Goal: Contribute content

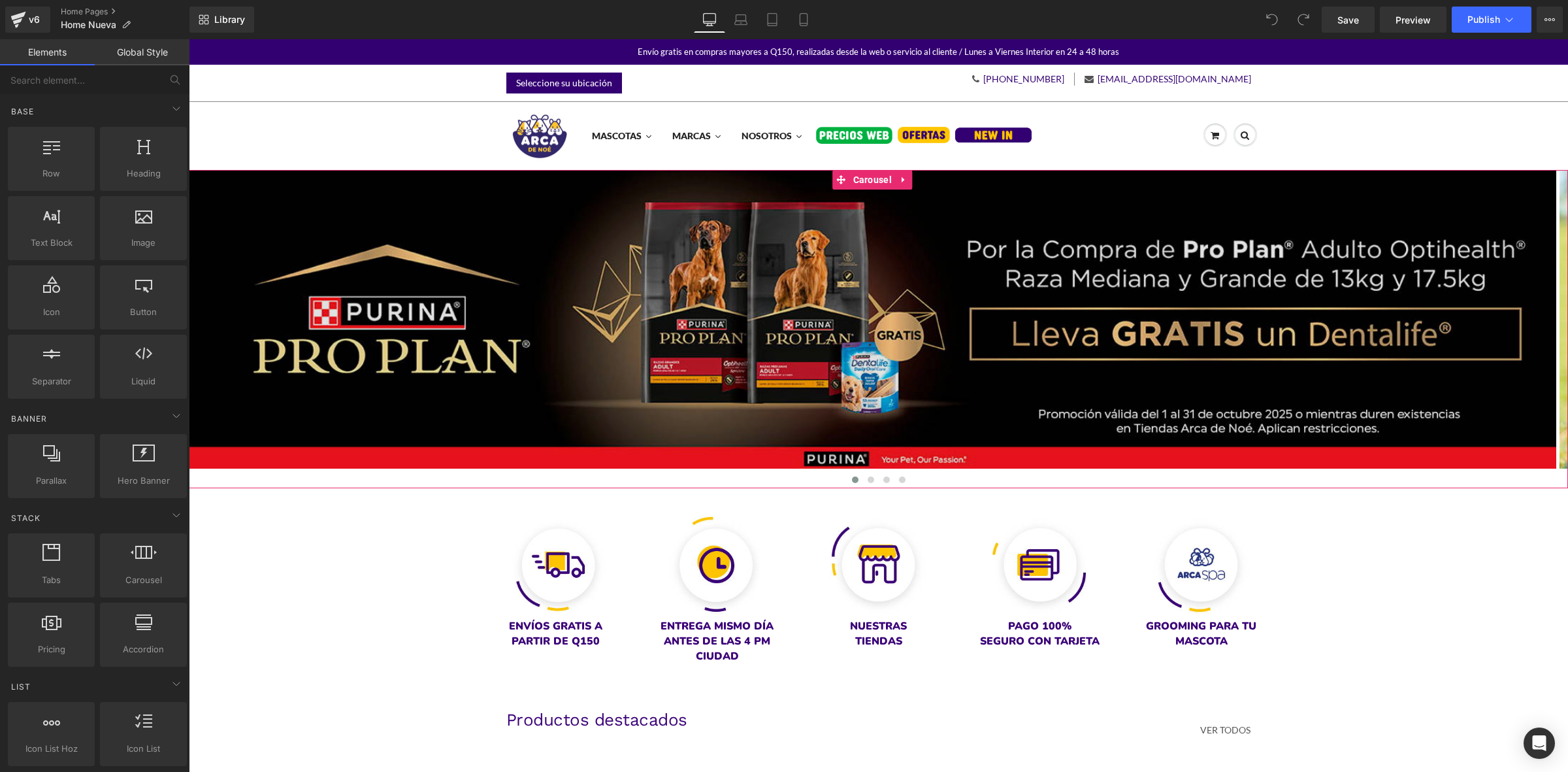
drag, startPoint x: 857, startPoint y: 181, endPoint x: 878, endPoint y: 253, distance: 75.0
click at [857, 181] on span "Carousel" at bounding box center [873, 180] width 45 height 19
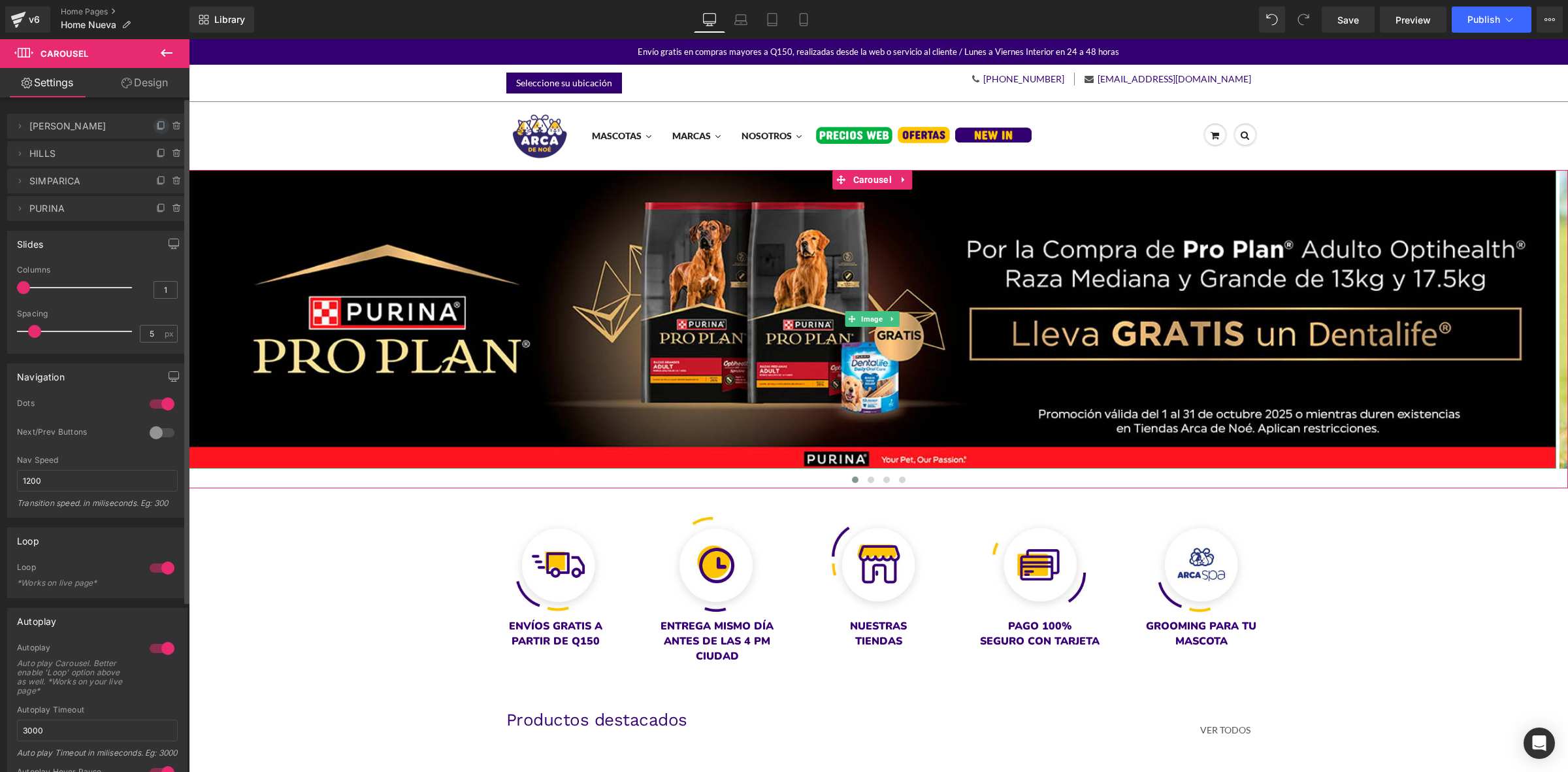
click at [156, 128] on icon at bounding box center [161, 126] width 10 height 10
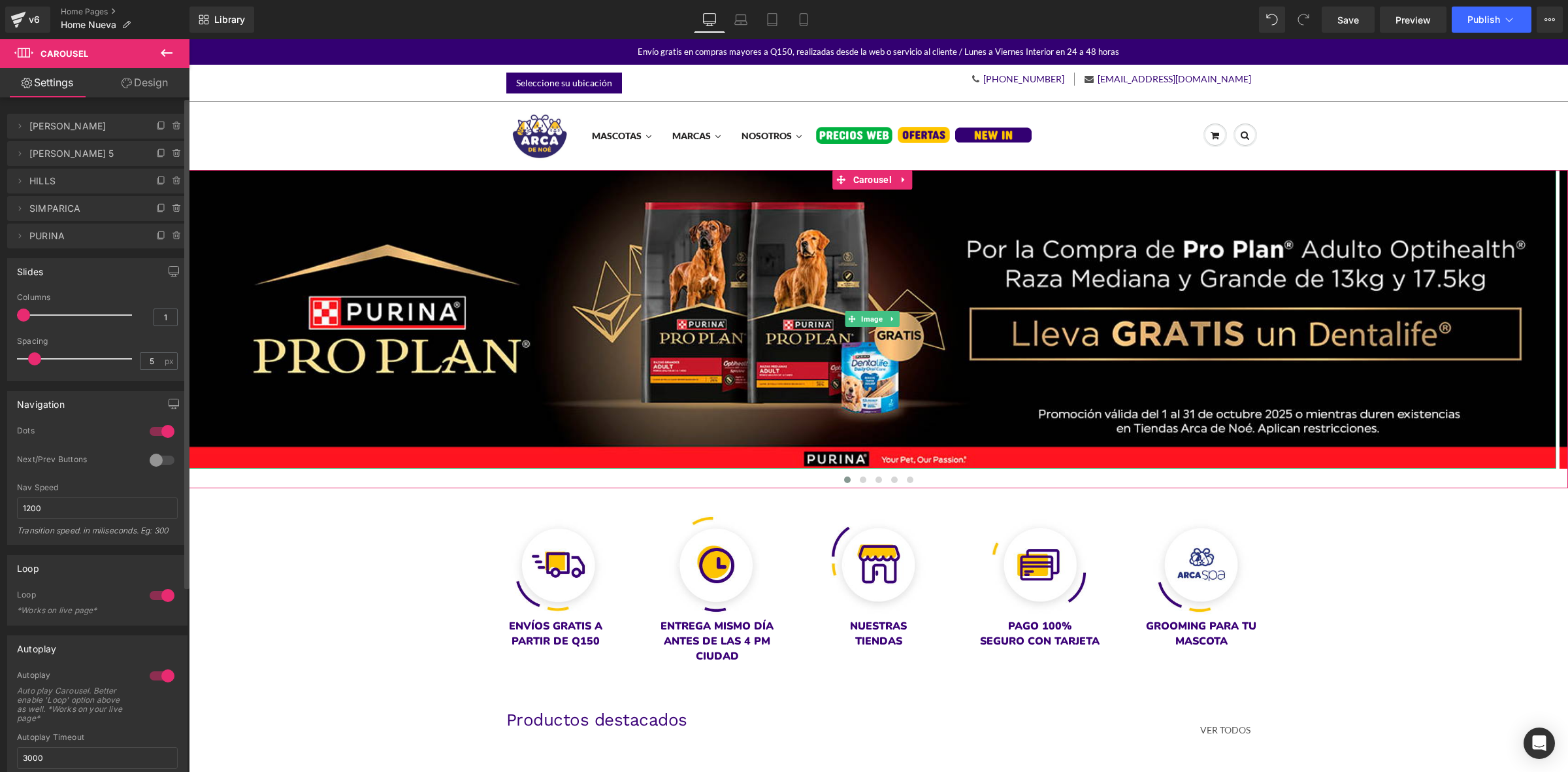
click at [93, 125] on span "[PERSON_NAME]" at bounding box center [84, 126] width 110 height 25
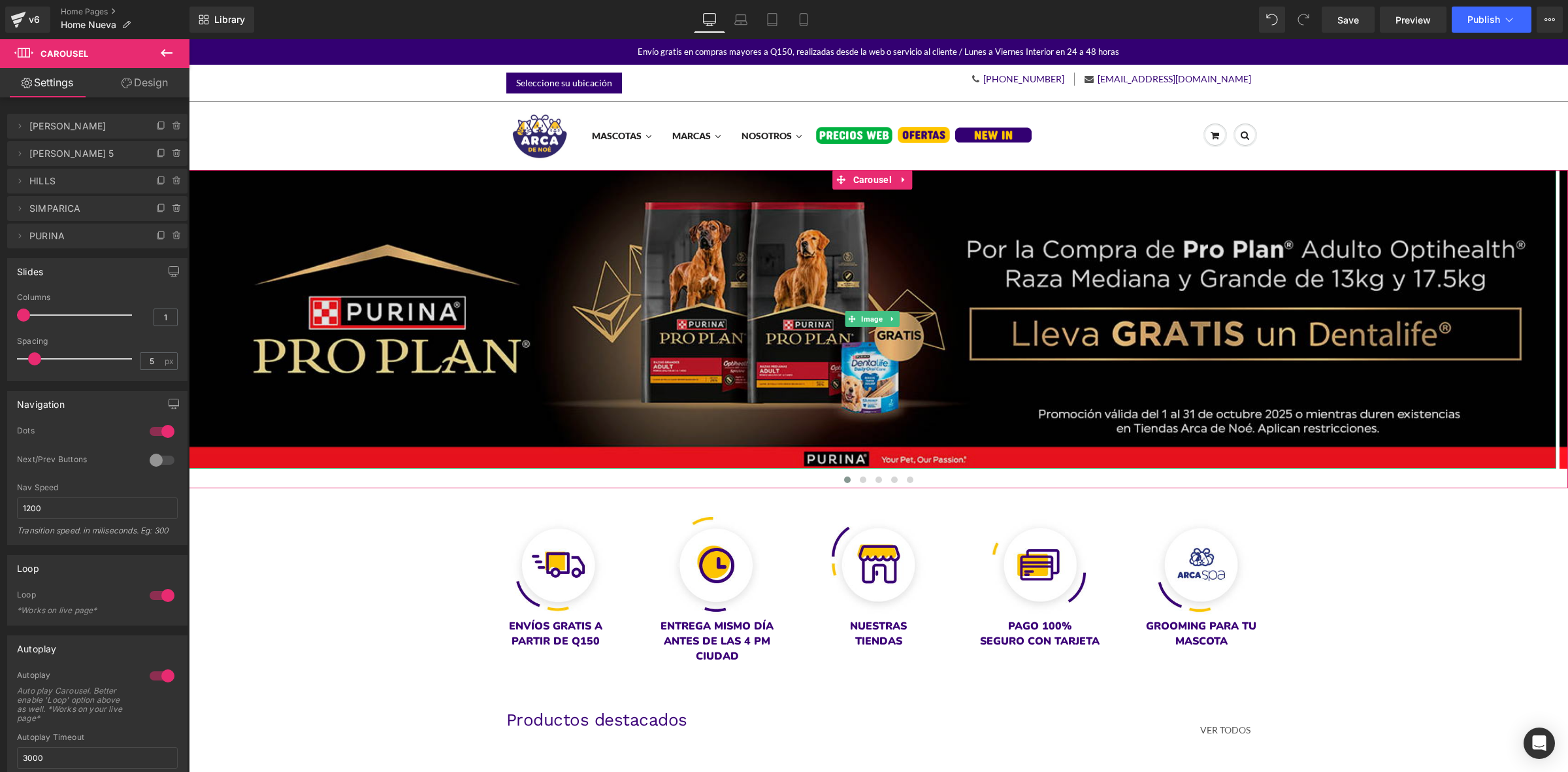
click at [839, 331] on img at bounding box center [872, 319] width 1367 height 299
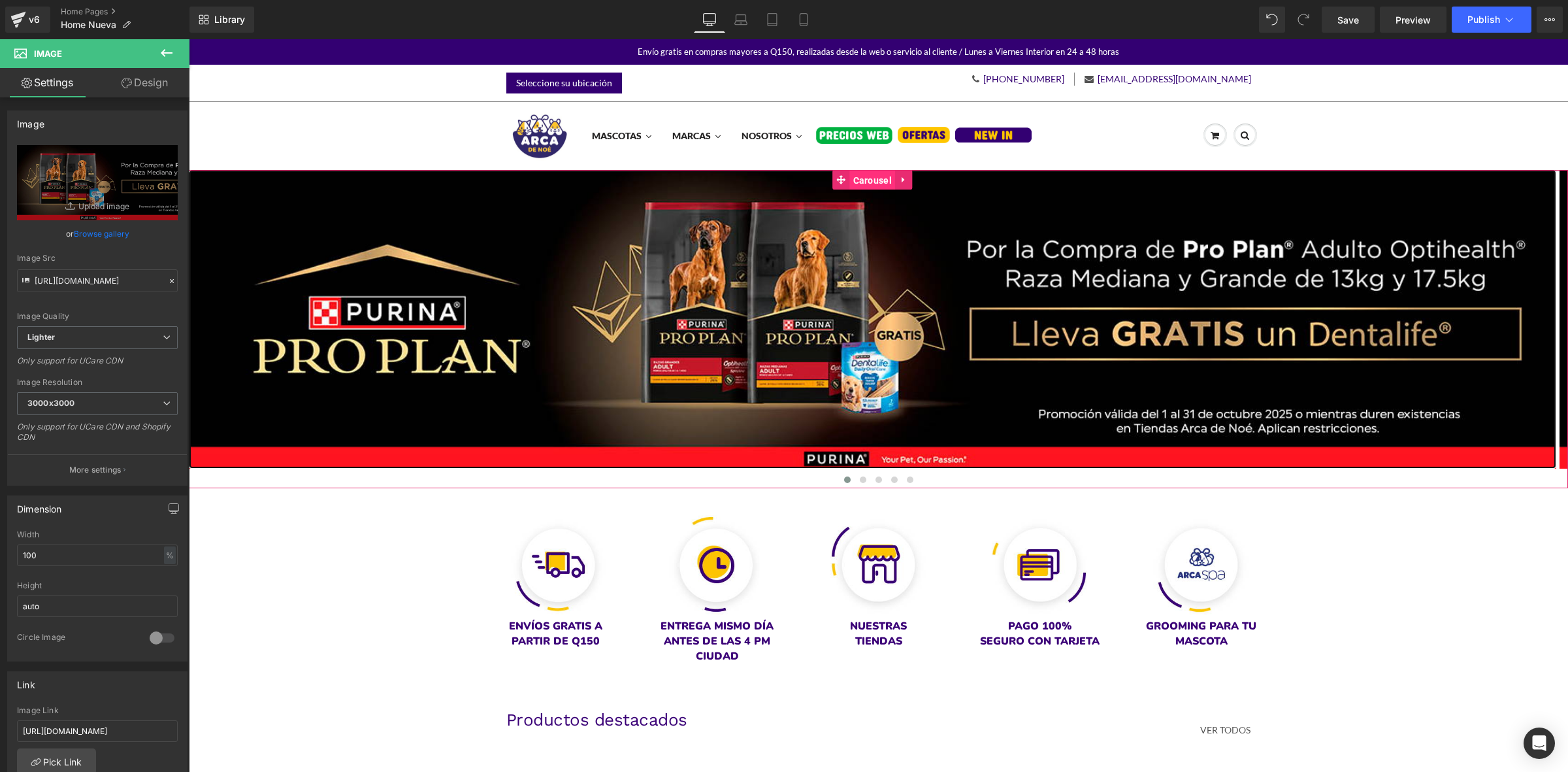
click at [875, 181] on span "Carousel" at bounding box center [873, 181] width 45 height 19
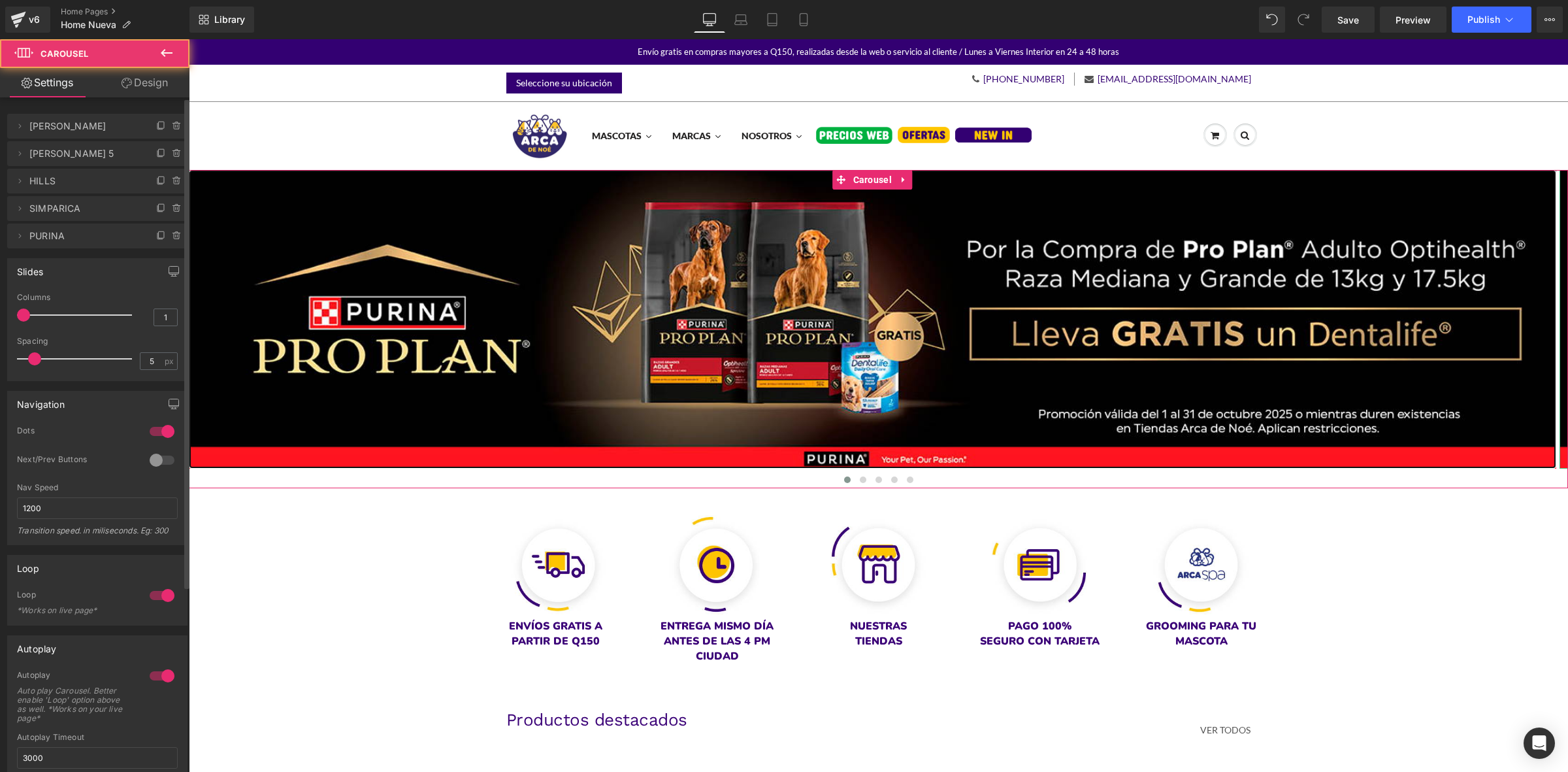
click at [66, 157] on span "[PERSON_NAME] 5" at bounding box center [84, 153] width 110 height 25
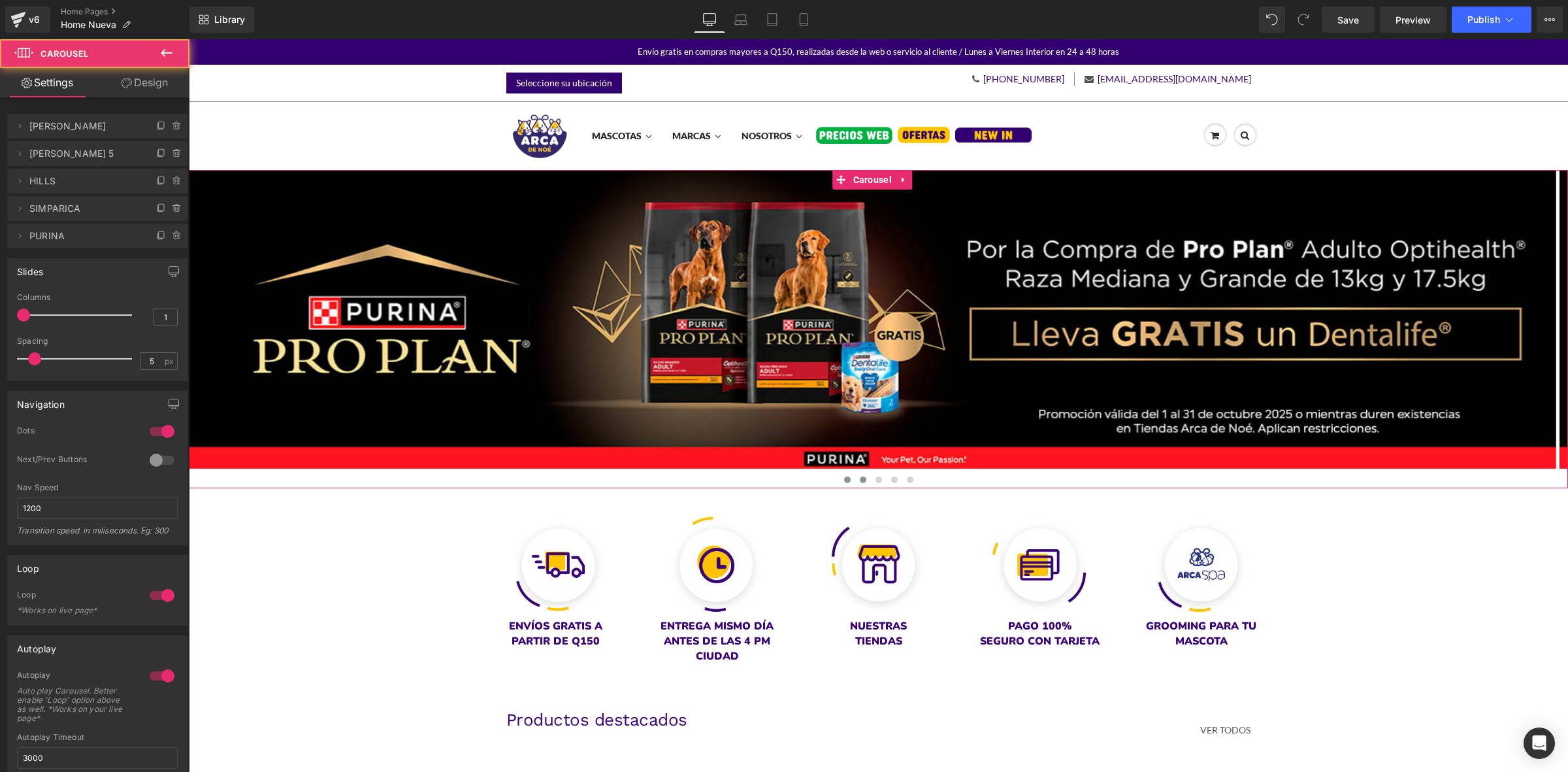
click at [860, 481] on span at bounding box center [863, 480] width 6 height 6
click at [844, 481] on span at bounding box center [847, 480] width 6 height 6
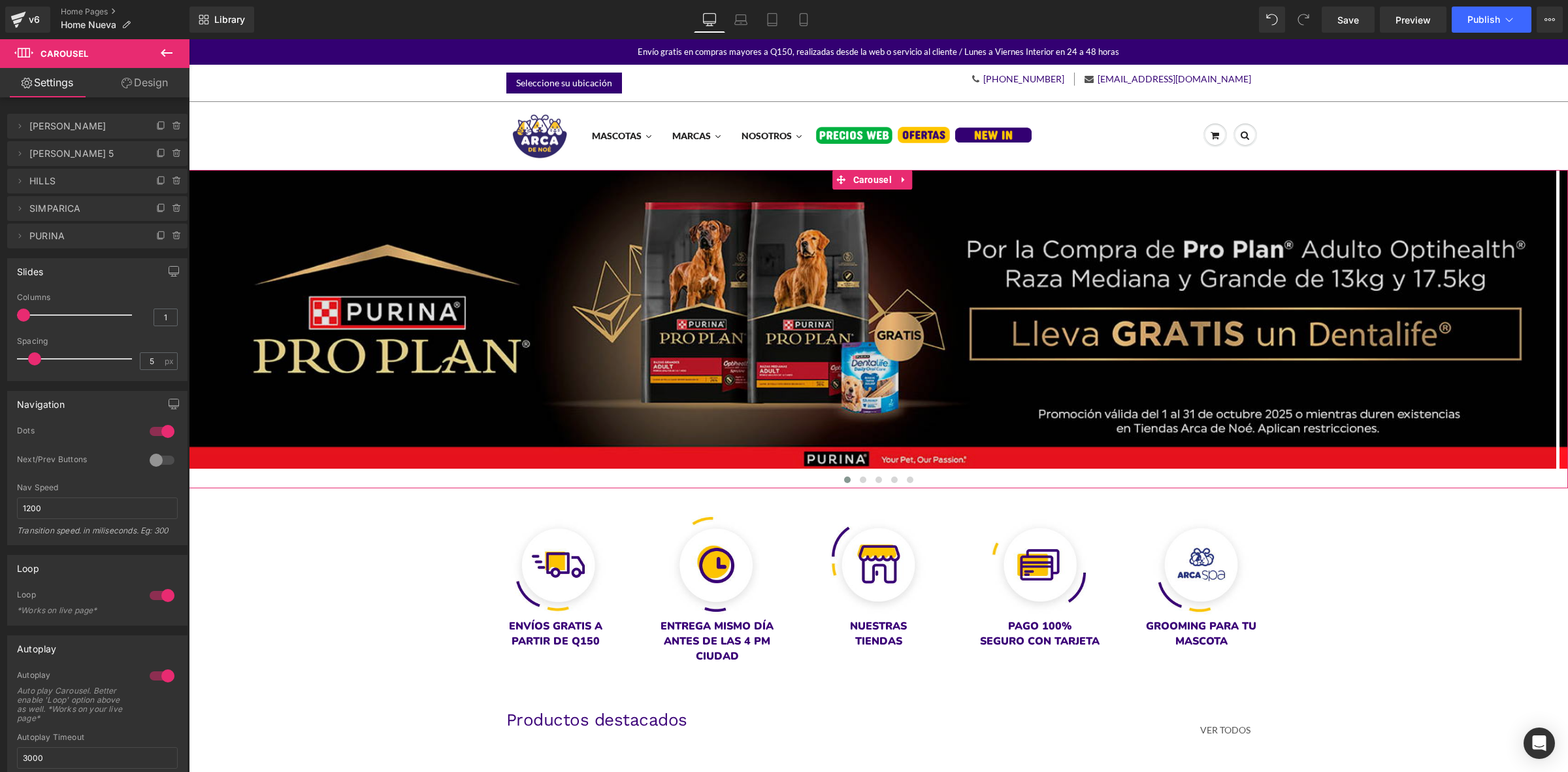
click at [808, 341] on img at bounding box center [872, 319] width 1367 height 299
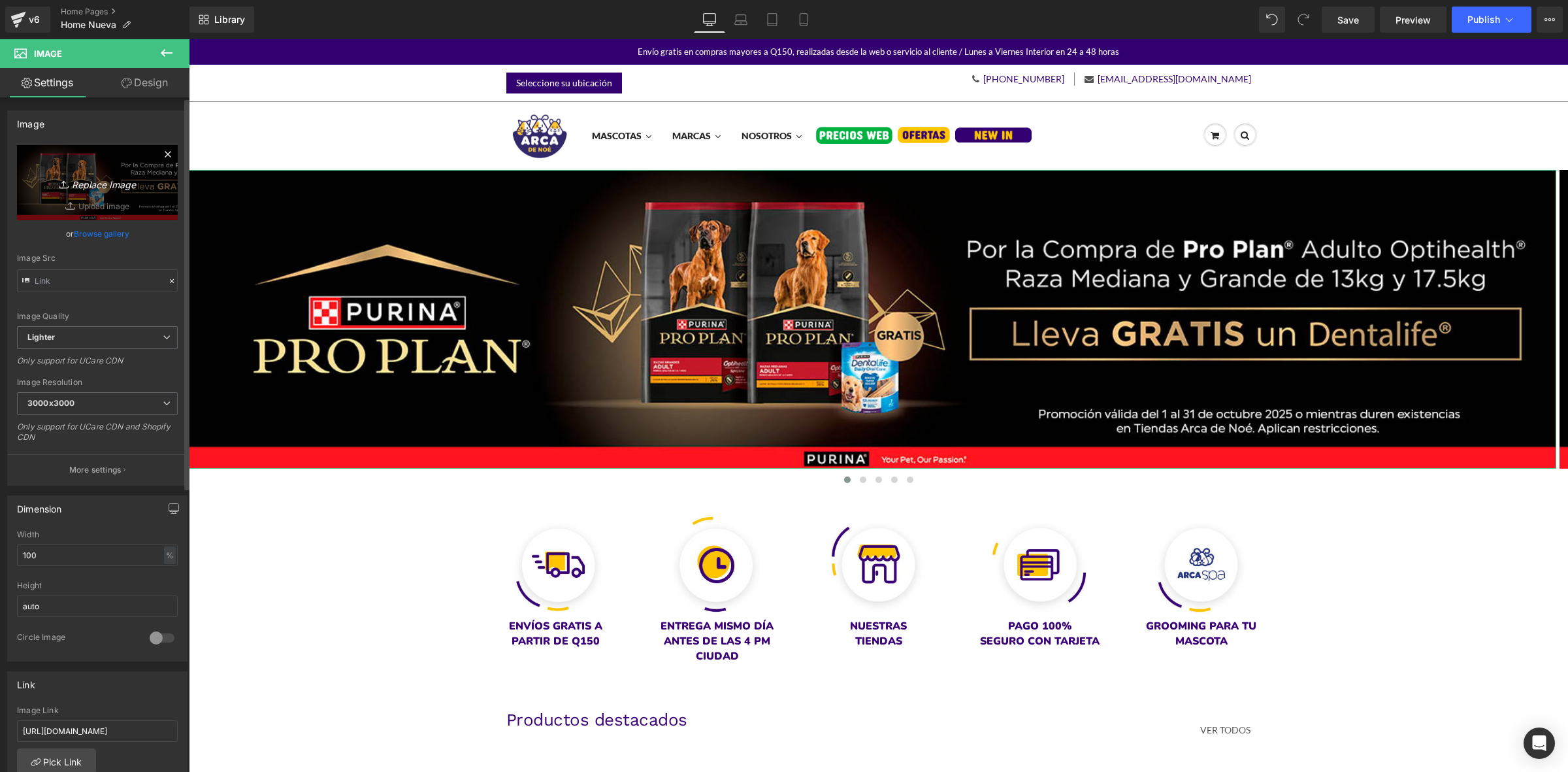
click at [107, 185] on icon "Replace Image" at bounding box center [97, 182] width 104 height 16
type input "C:\fakepath\Hero desktop Ofertas Octubre - CTA.jpg"
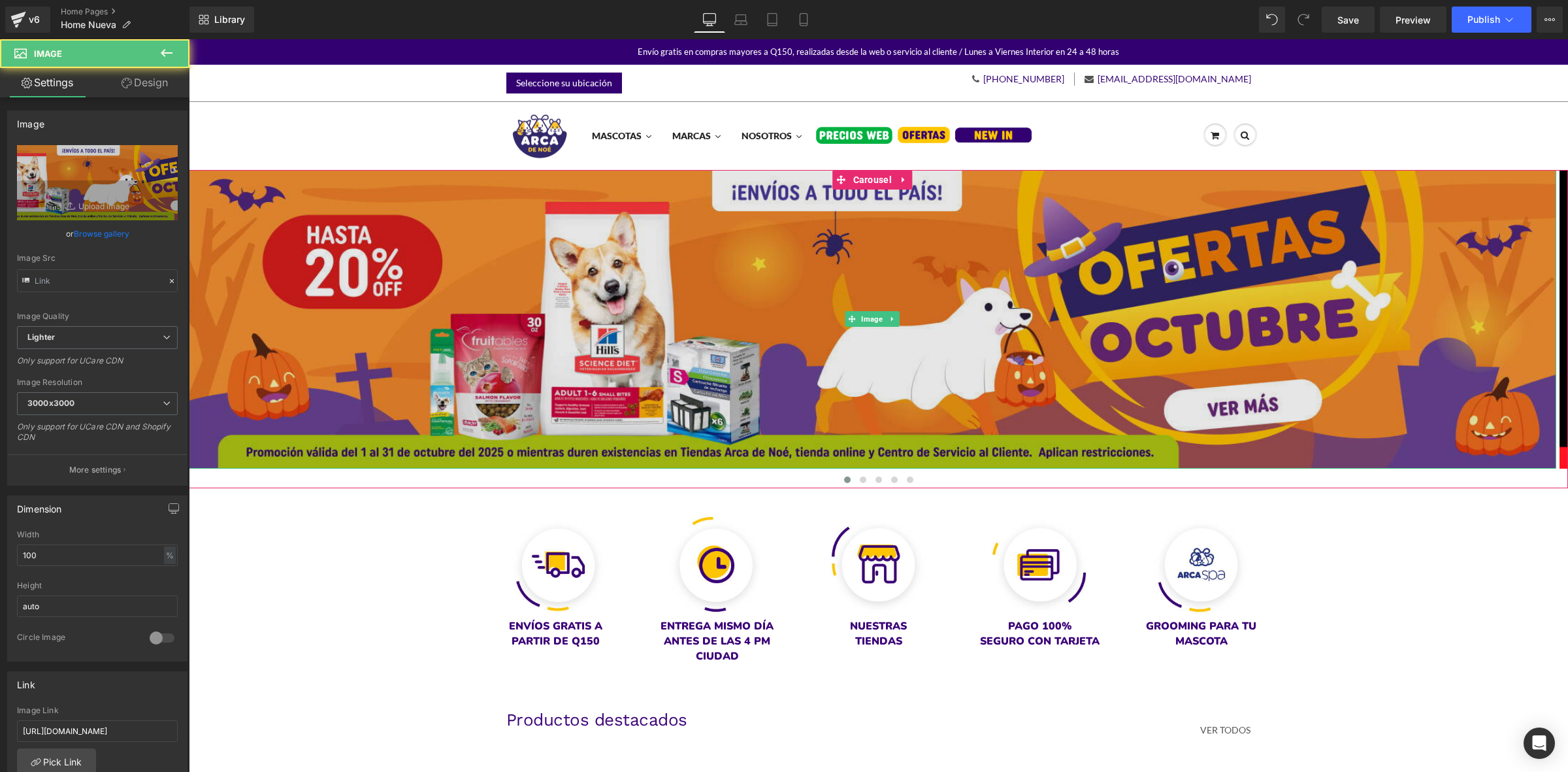
click at [577, 266] on img at bounding box center [872, 319] width 1367 height 299
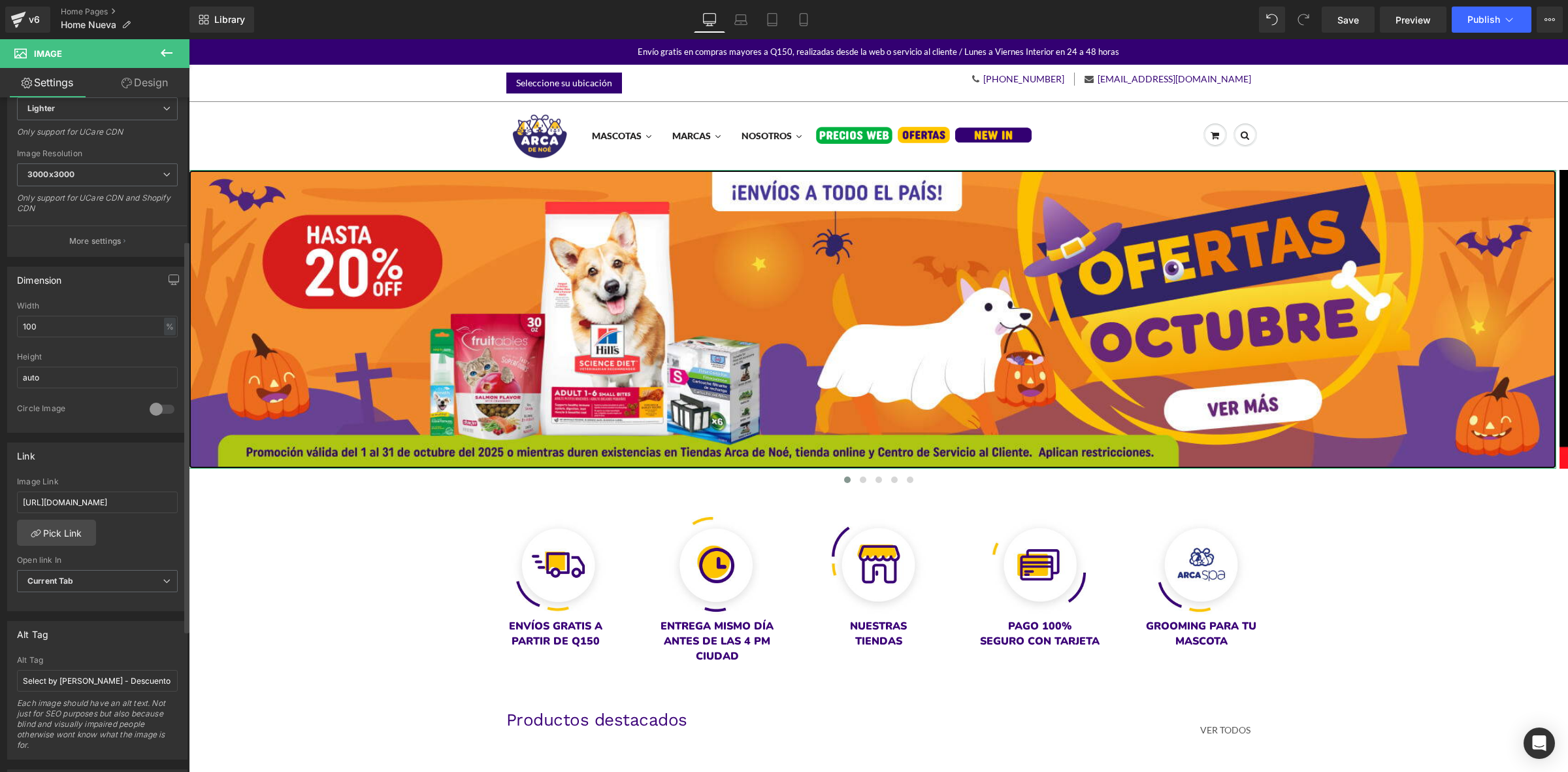
scroll to position [245, 0]
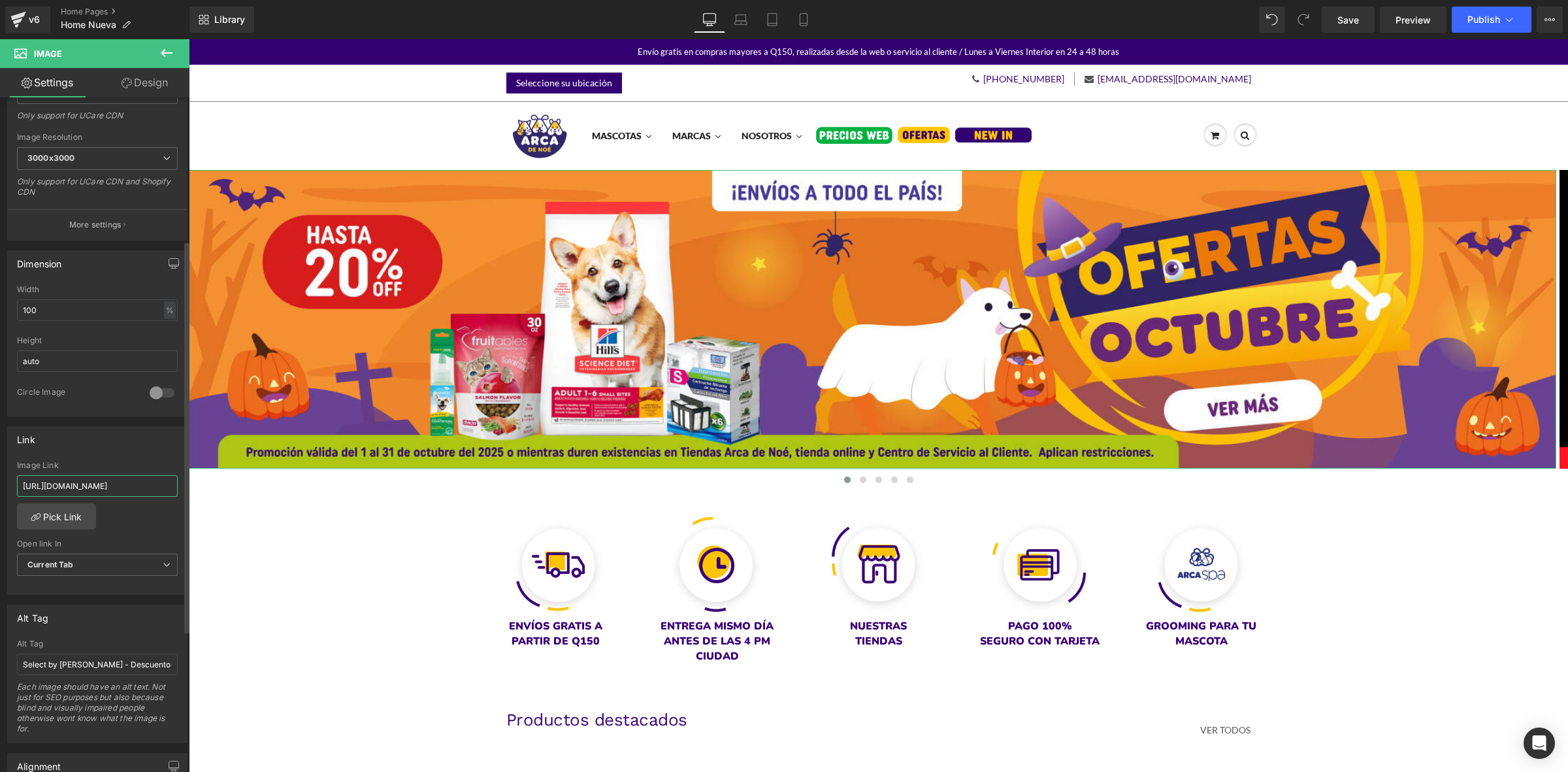
click at [63, 484] on input "[URL][DOMAIN_NAME]" at bounding box center [97, 486] width 160 height 22
paste input "pages/ofertas-octubre-2025-[PERSON_NAME]-[GEOGRAPHIC_DATA]"
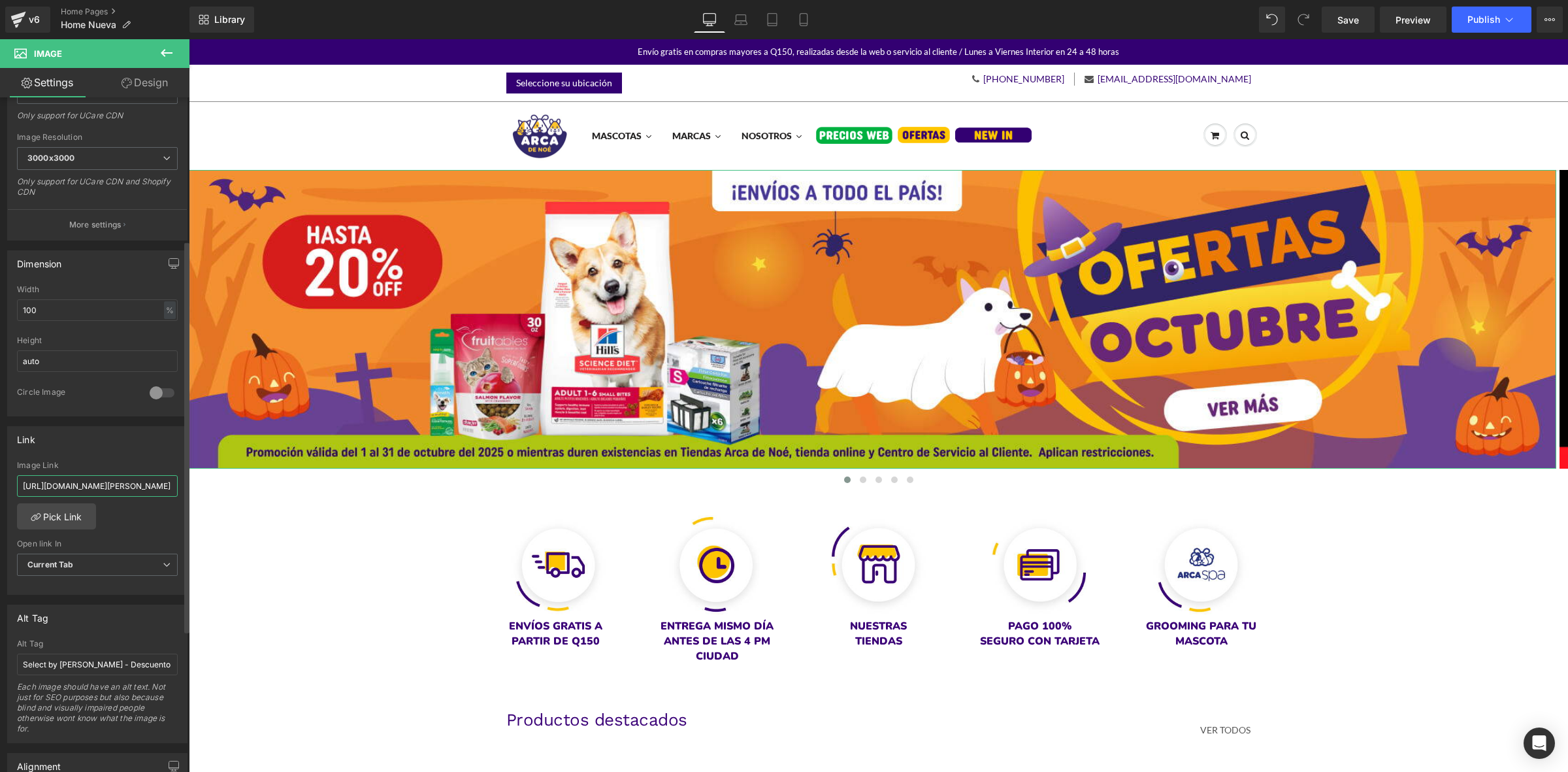
type input "[URL][DOMAIN_NAME][PERSON_NAME]"
click at [90, 445] on div "Link" at bounding box center [97, 439] width 179 height 25
click at [739, 23] on icon at bounding box center [740, 19] width 13 height 13
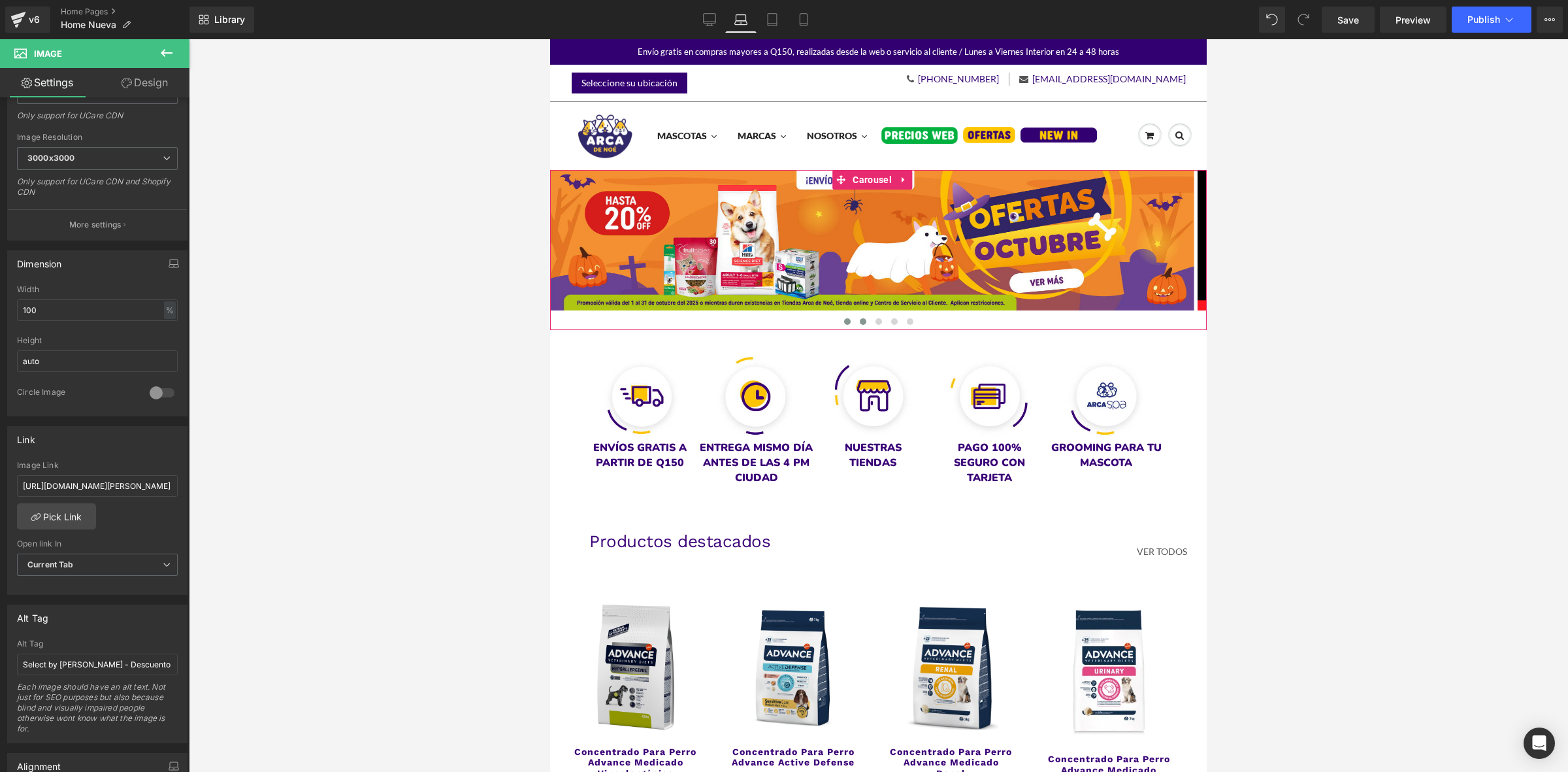
click at [860, 320] on span at bounding box center [863, 322] width 6 height 6
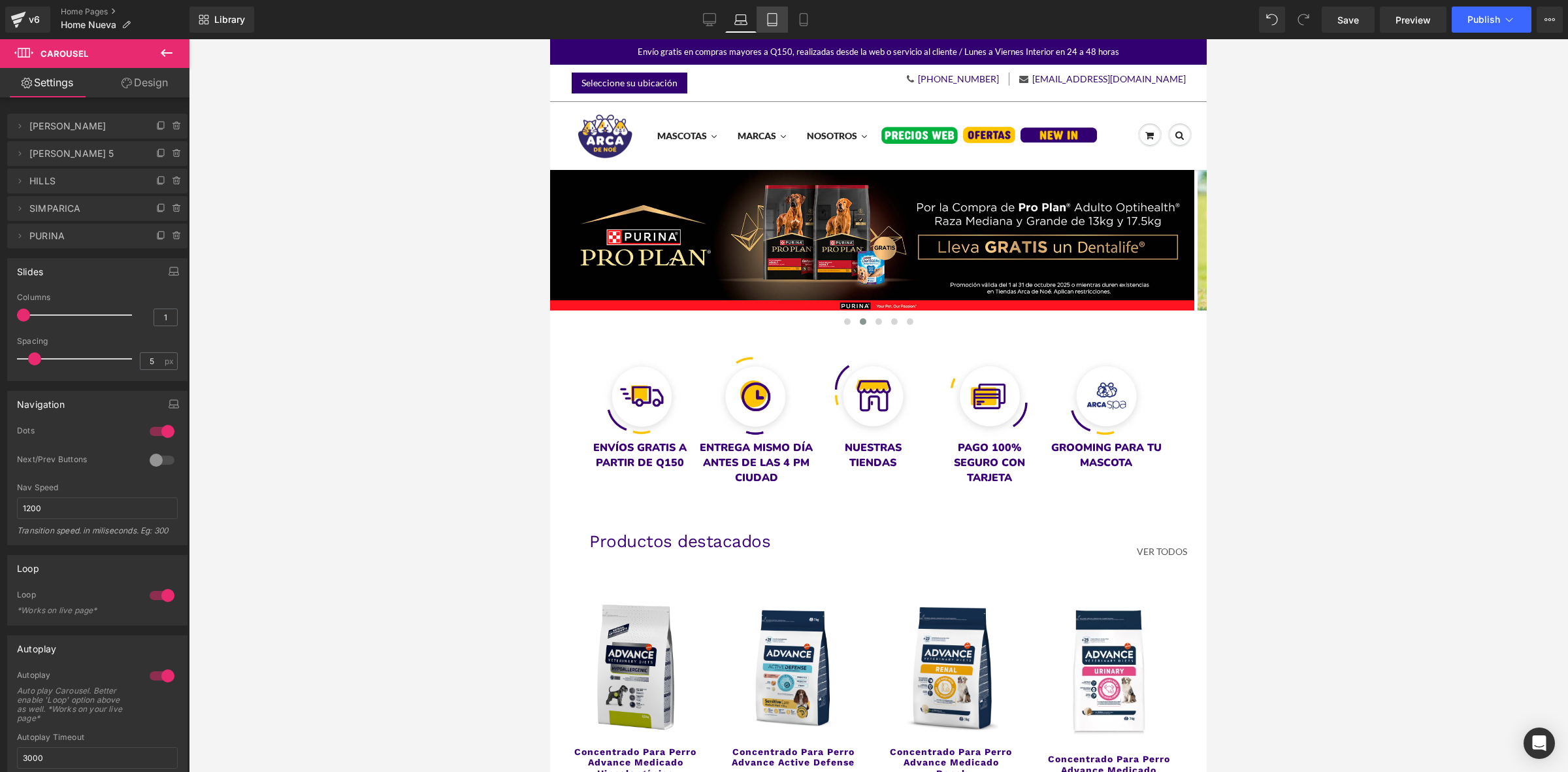
click at [769, 15] on icon at bounding box center [772, 19] width 13 height 13
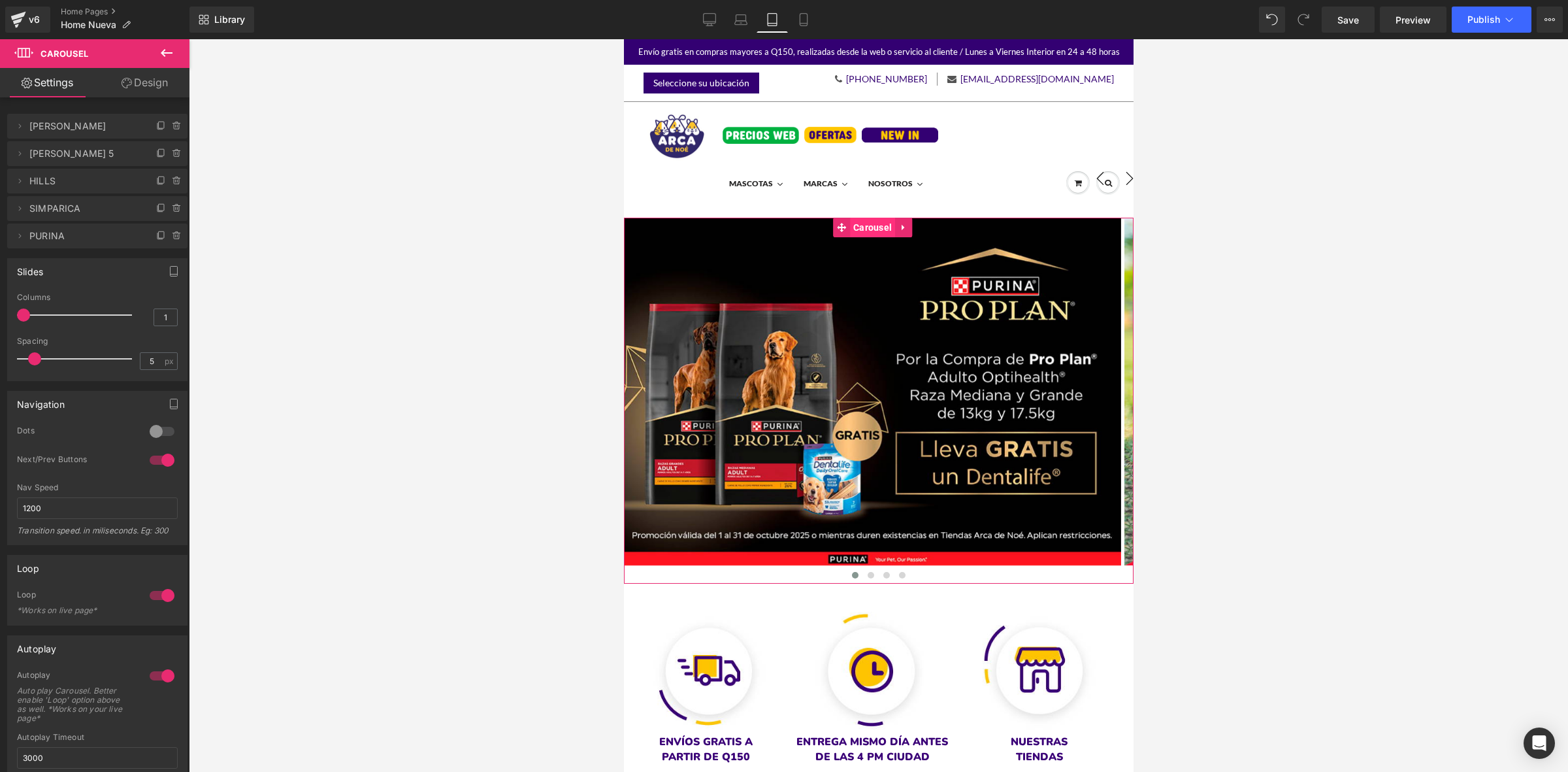
click at [861, 224] on span "Carousel" at bounding box center [872, 227] width 45 height 19
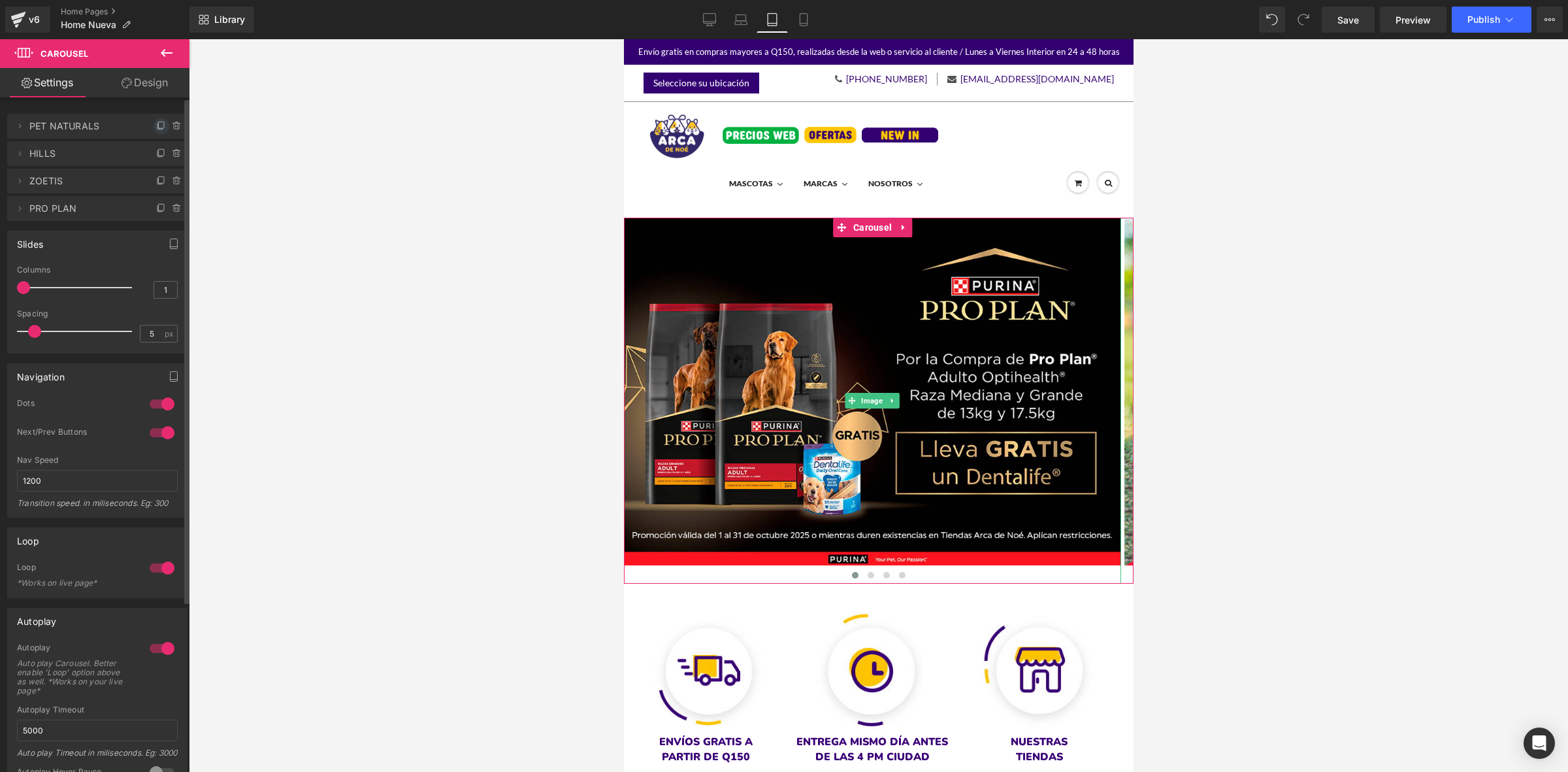
click at [156, 122] on icon at bounding box center [161, 126] width 10 height 10
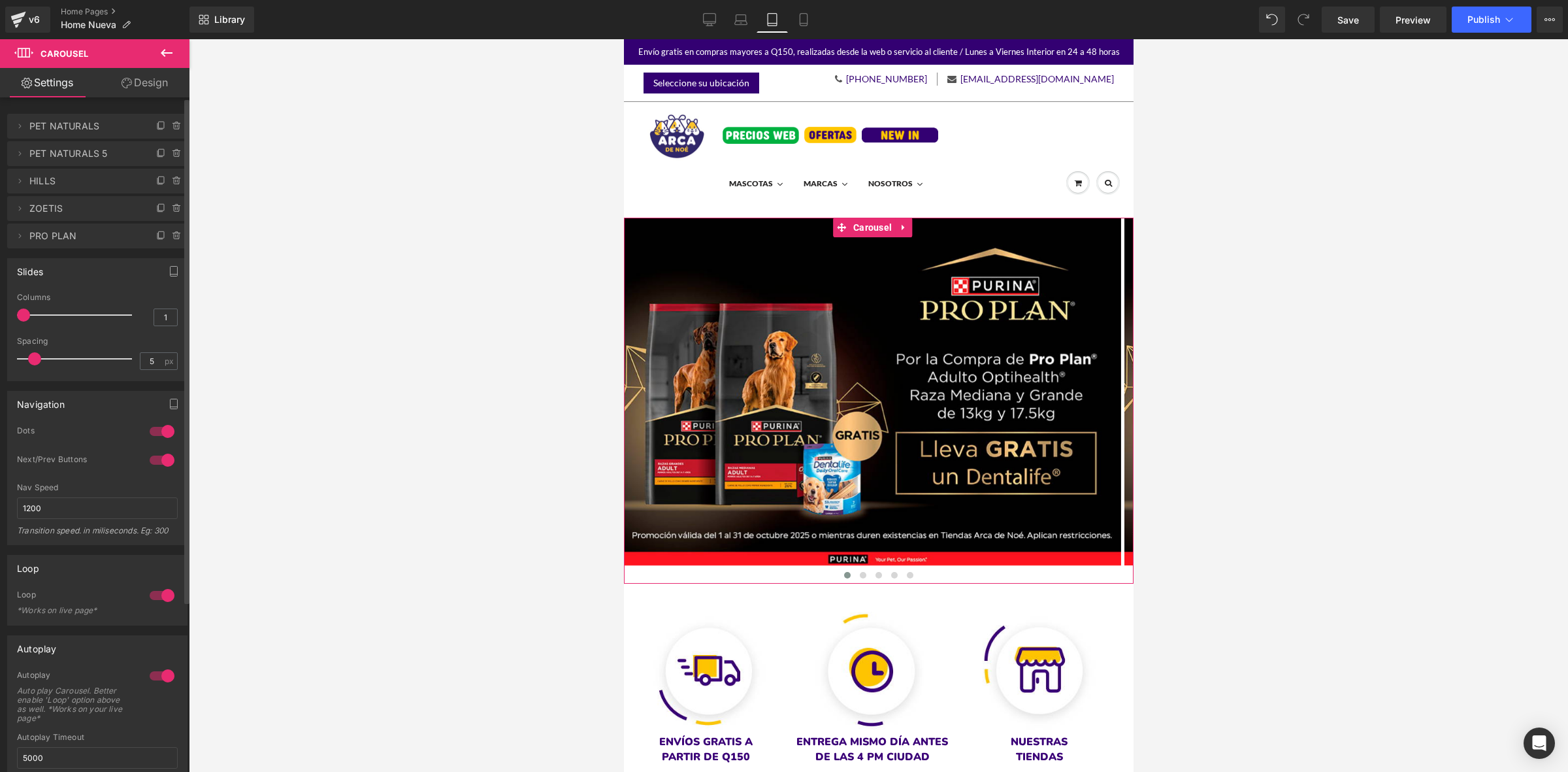
click at [115, 124] on span "PET NATURALS" at bounding box center [84, 126] width 110 height 25
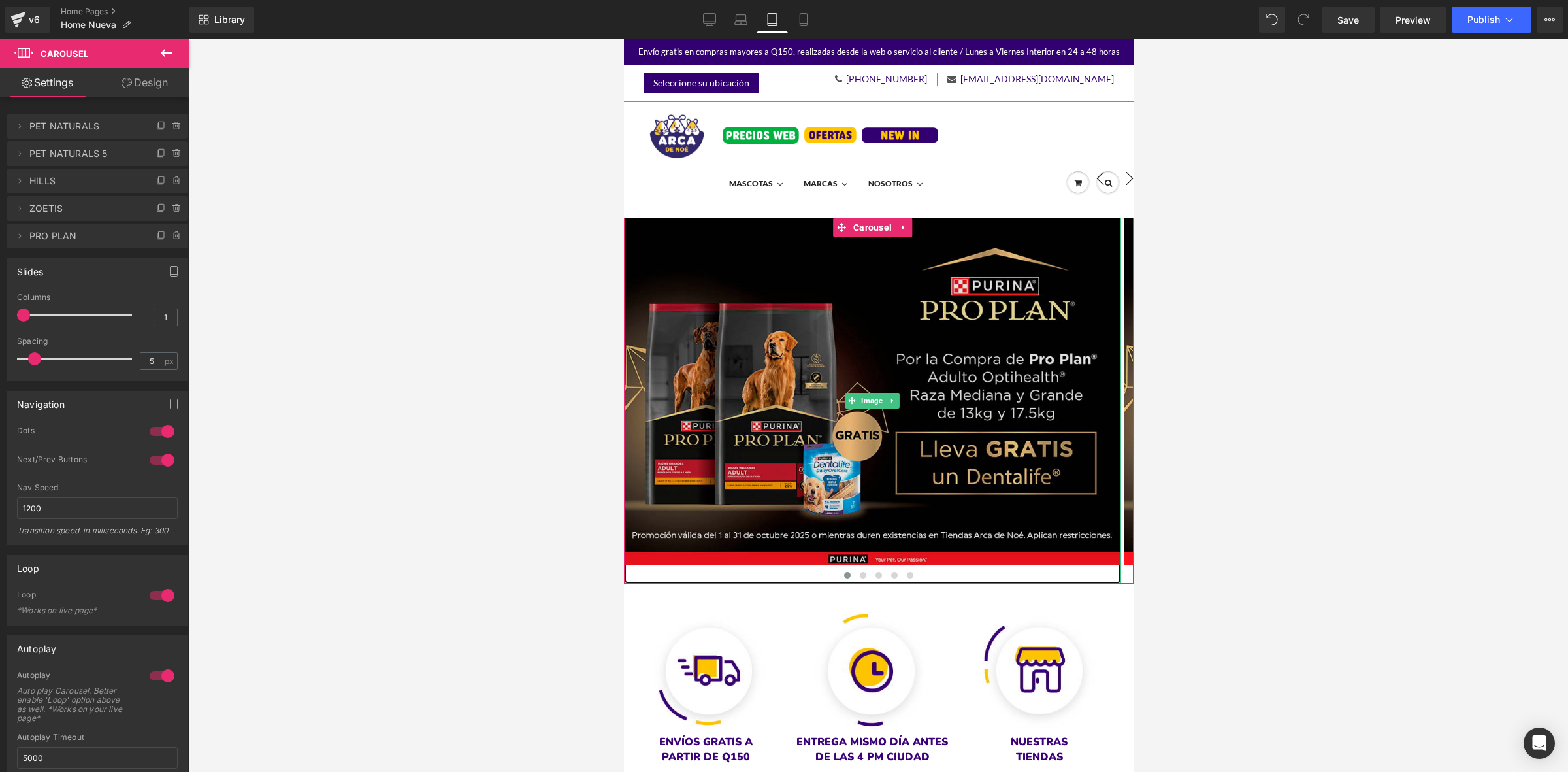
click at [792, 358] on img at bounding box center [872, 400] width 497 height 367
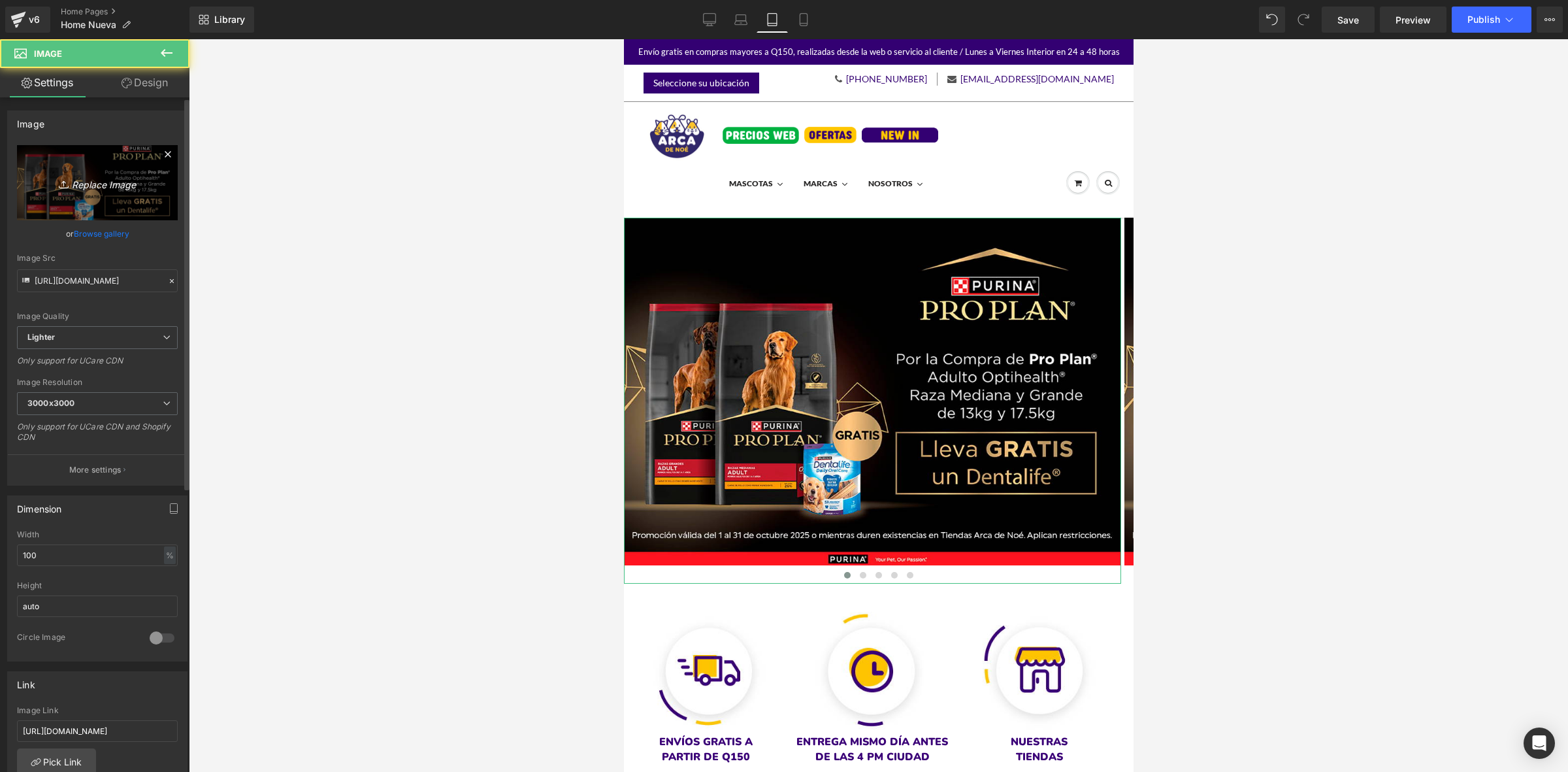
click at [75, 181] on icon "Replace Image" at bounding box center [97, 182] width 104 height 16
type input "C:\fakepath\OFERTAS SEPTIEMBRE MOBILE.jpg"
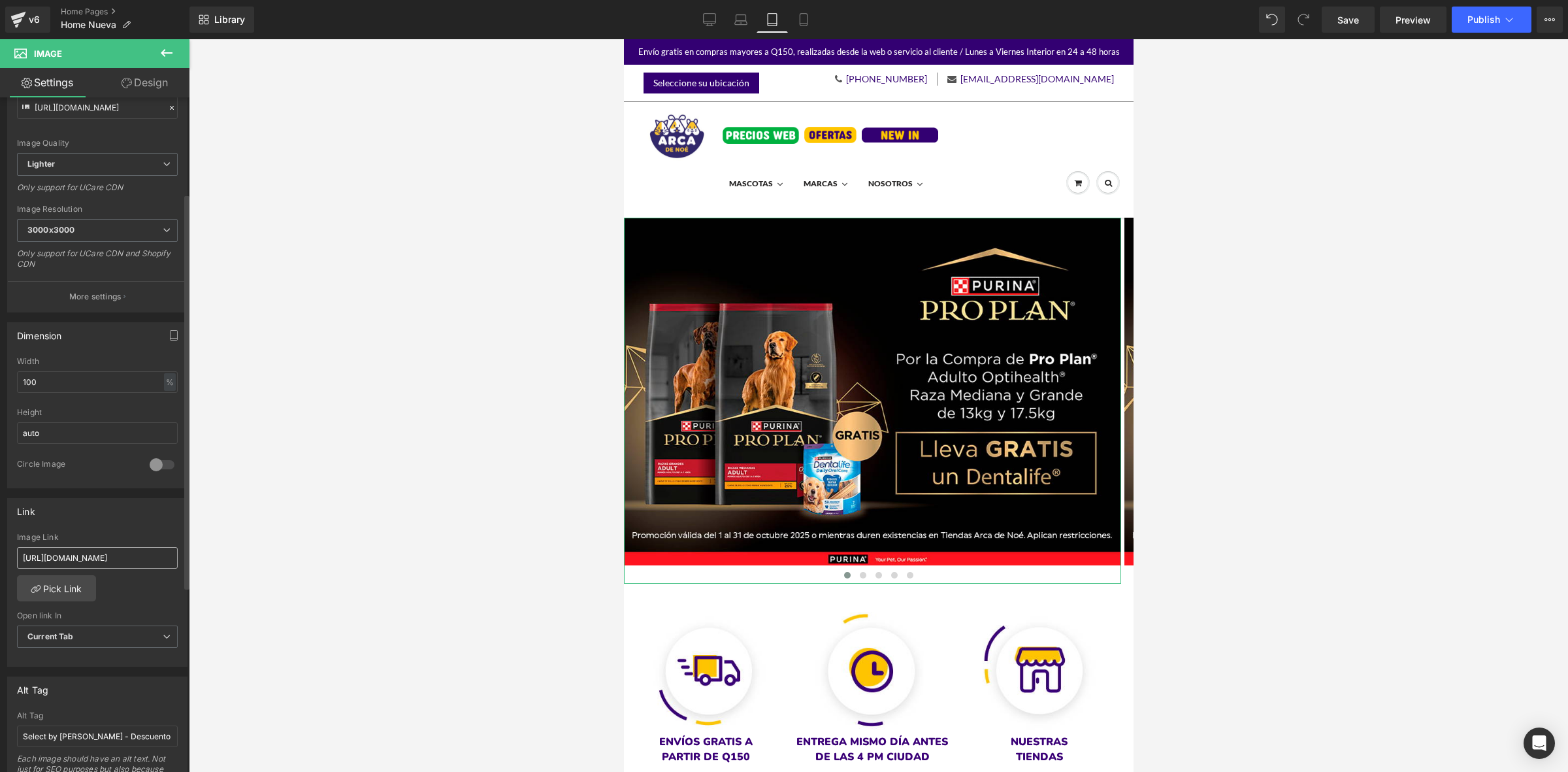
scroll to position [173, 0]
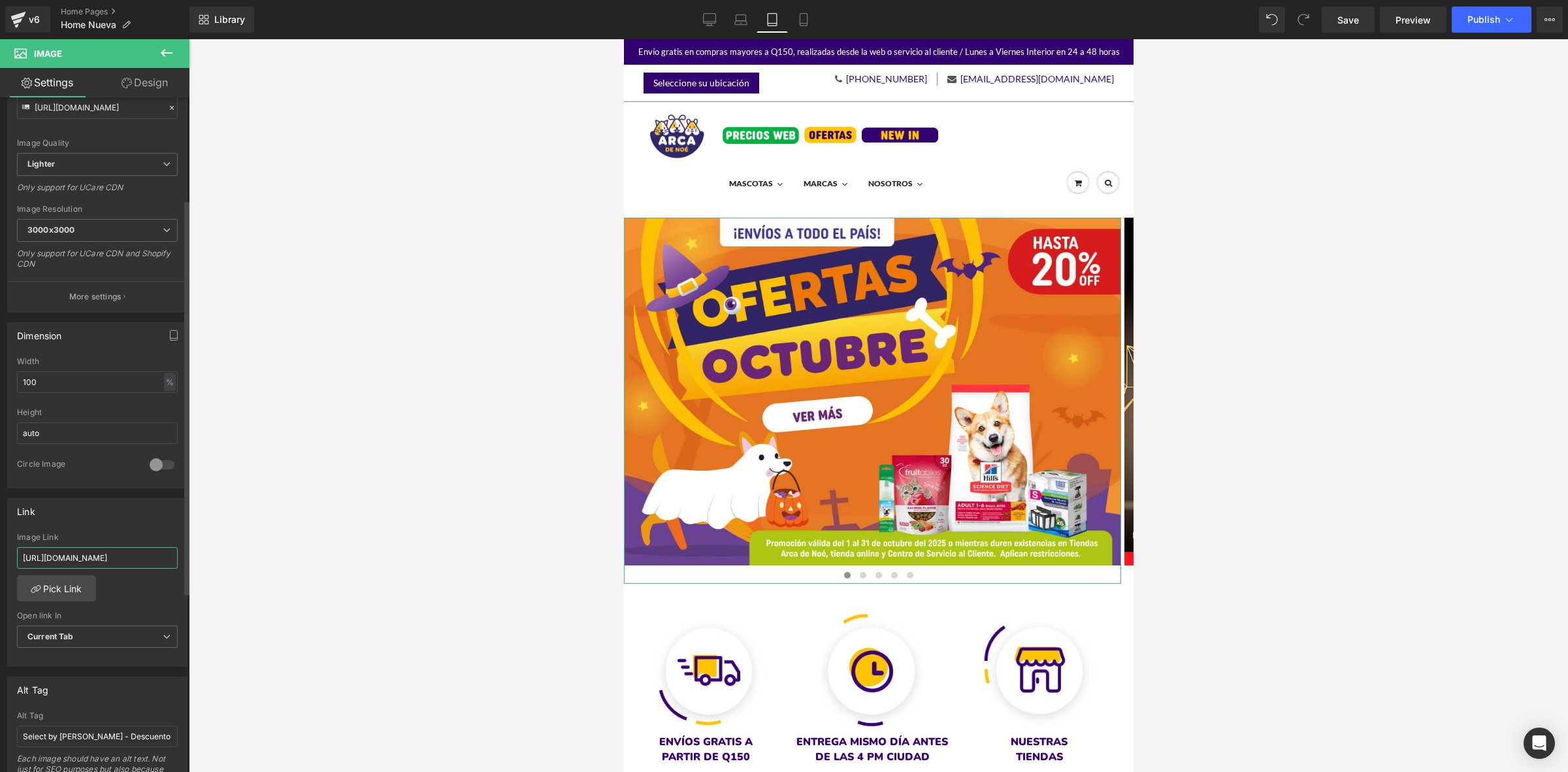
click at [91, 556] on input "[URL][DOMAIN_NAME]" at bounding box center [97, 558] width 160 height 22
paste input "pages/ofertas-octubre-2025-[PERSON_NAME]-[GEOGRAPHIC_DATA]"
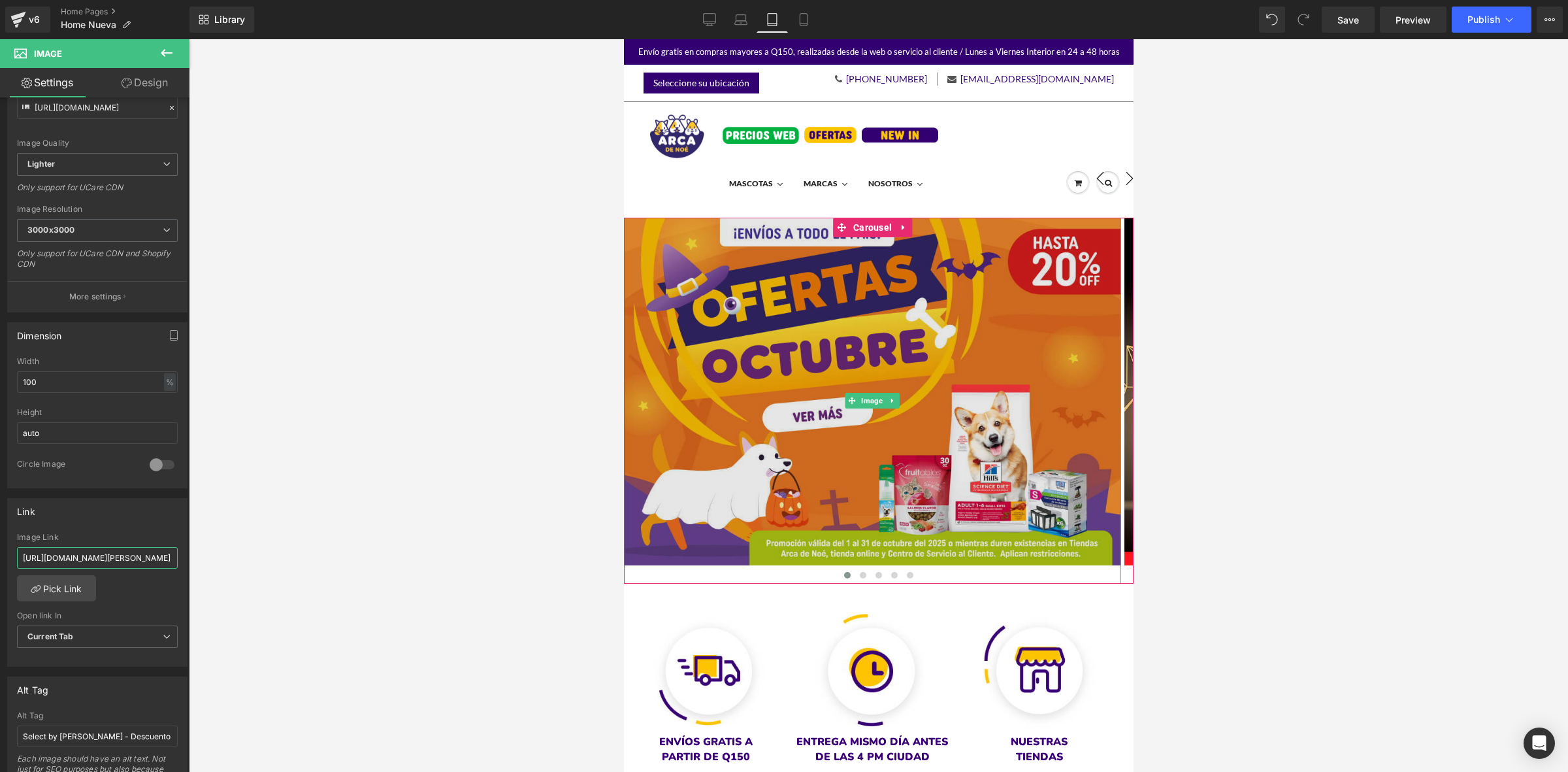
type input "[URL][DOMAIN_NAME][PERSON_NAME]"
click at [829, 460] on img at bounding box center [872, 400] width 497 height 366
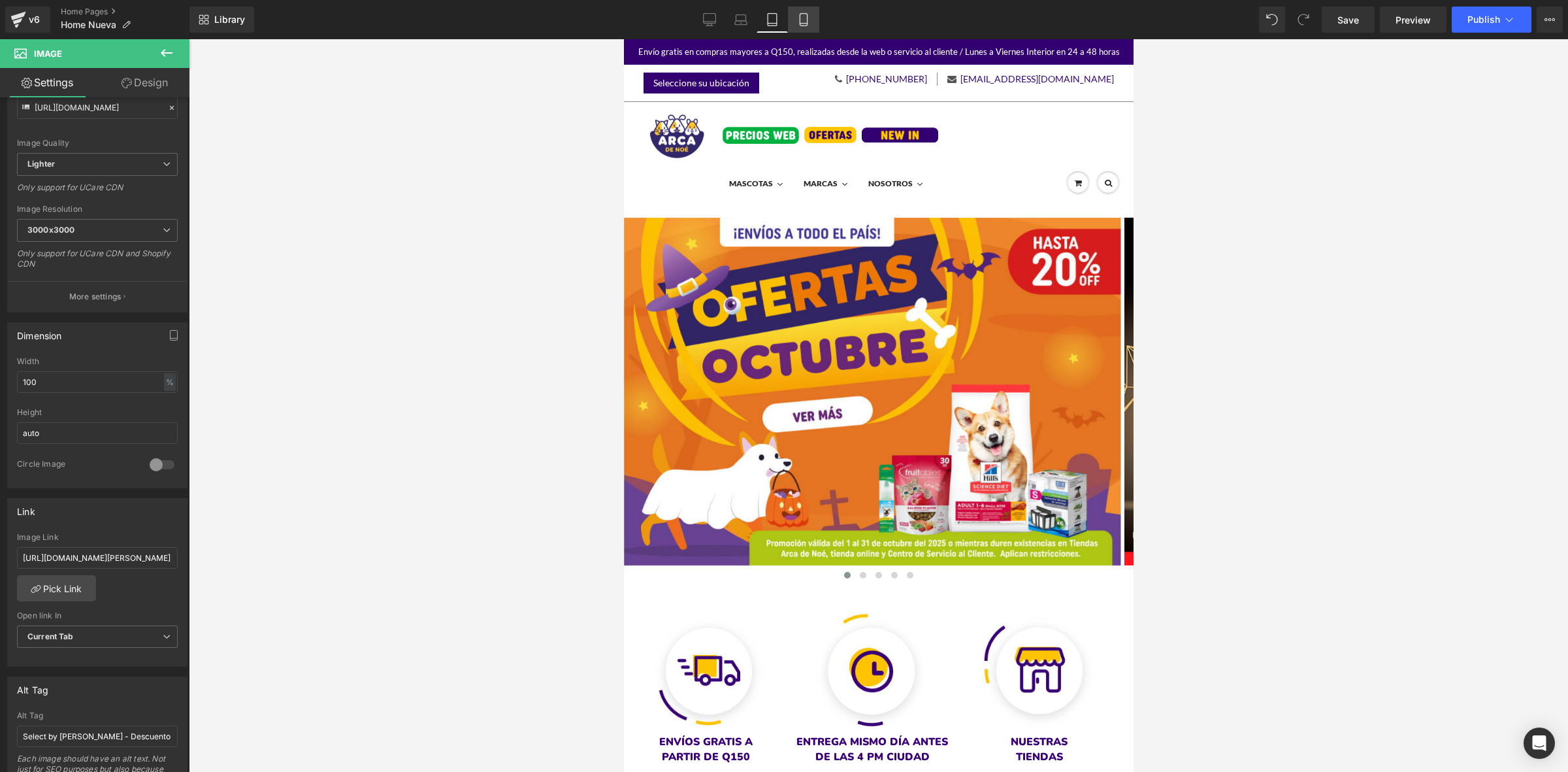
click at [798, 20] on icon at bounding box center [804, 19] width 13 height 13
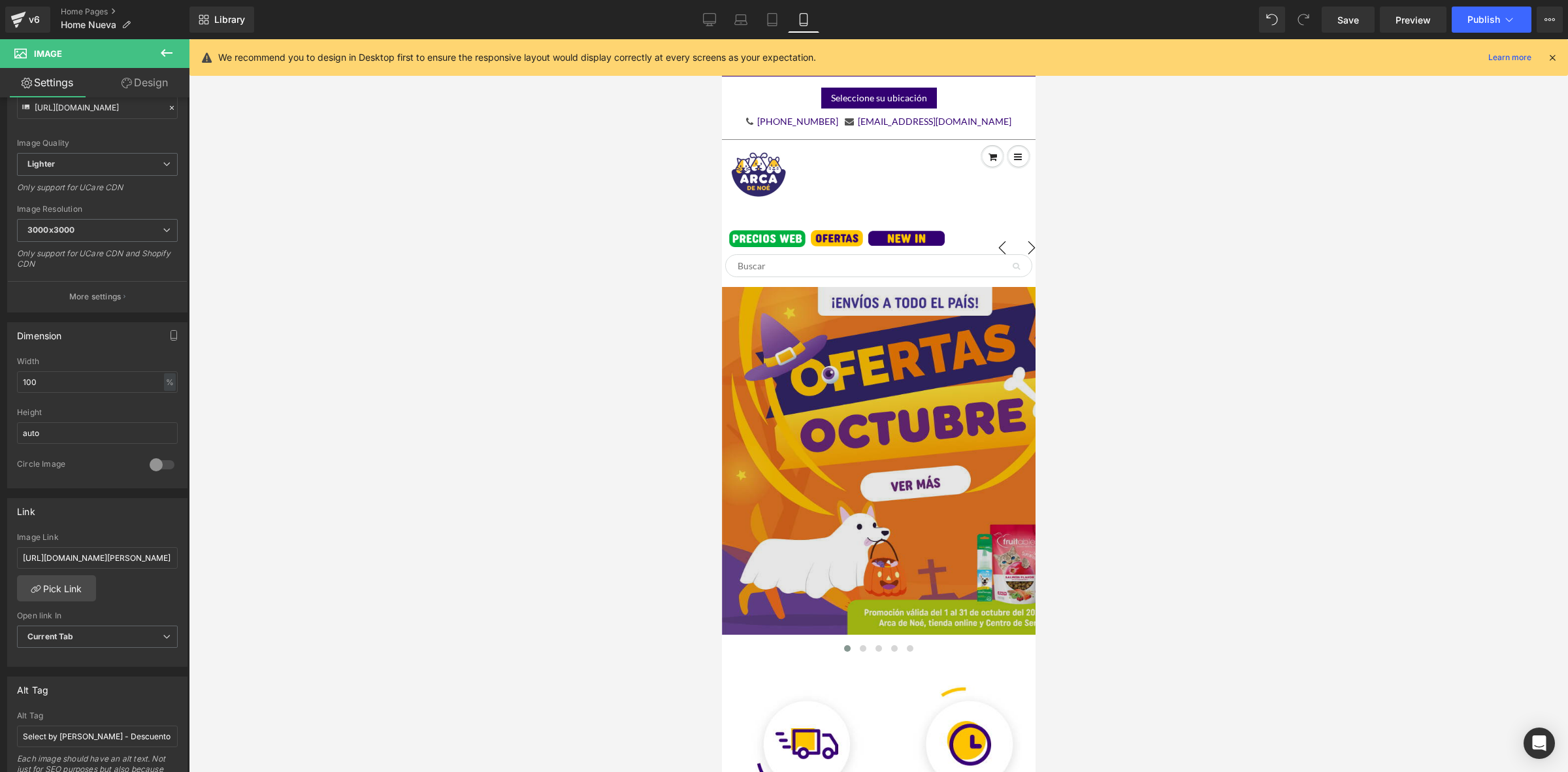
scroll to position [69, 0]
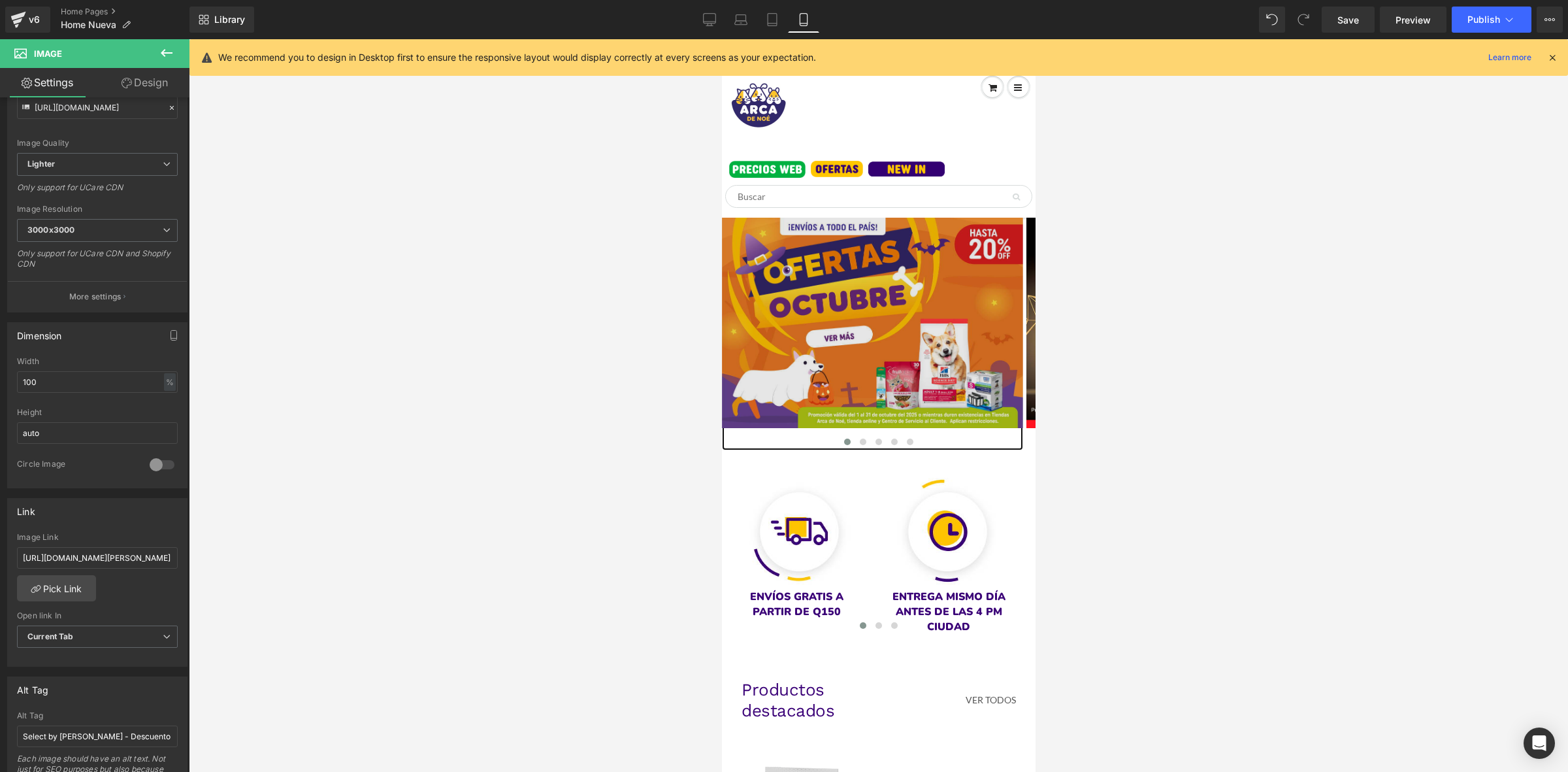
click at [841, 315] on img at bounding box center [871, 334] width 301 height 233
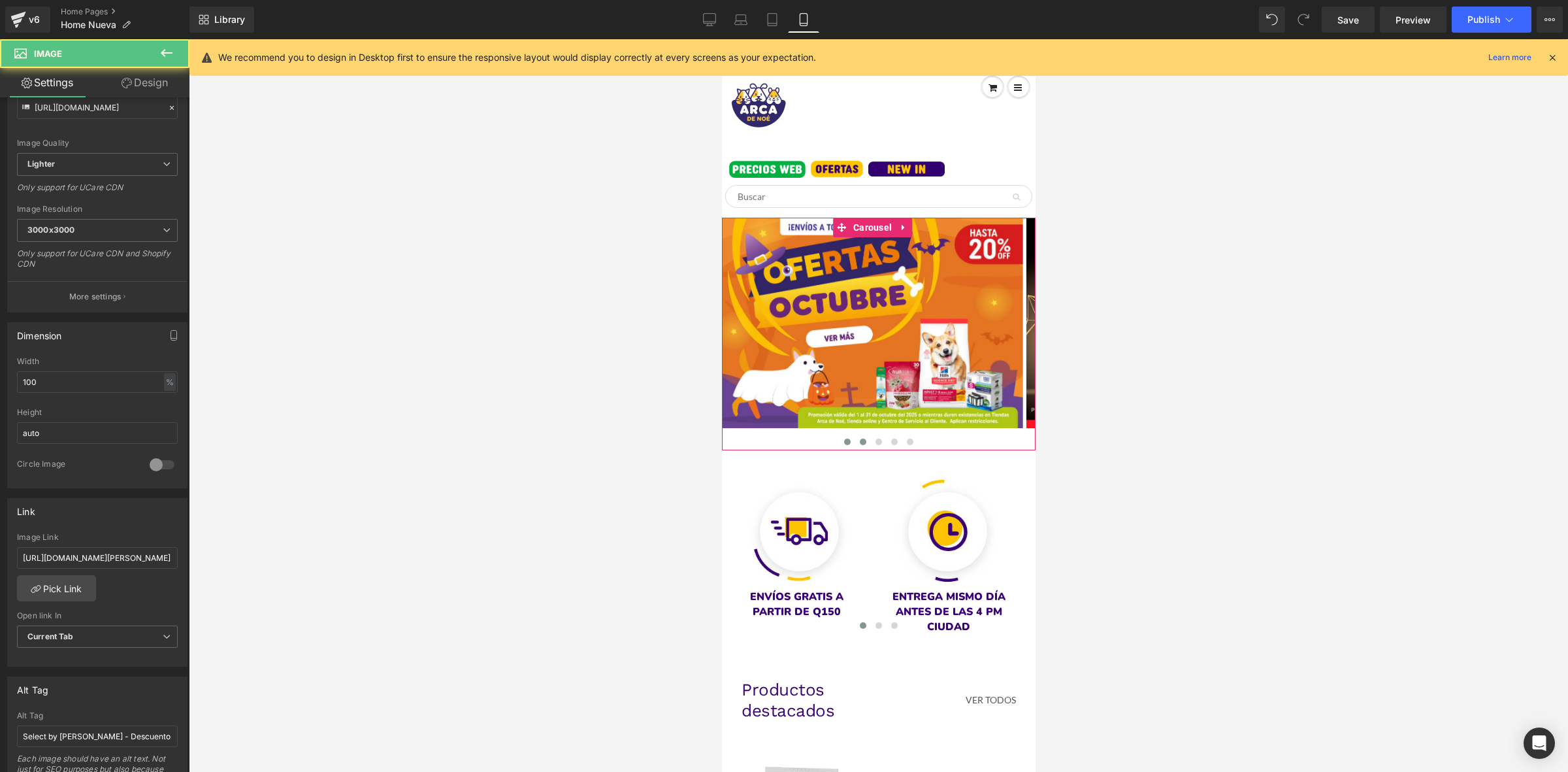
click at [859, 442] on span at bounding box center [862, 441] width 6 height 6
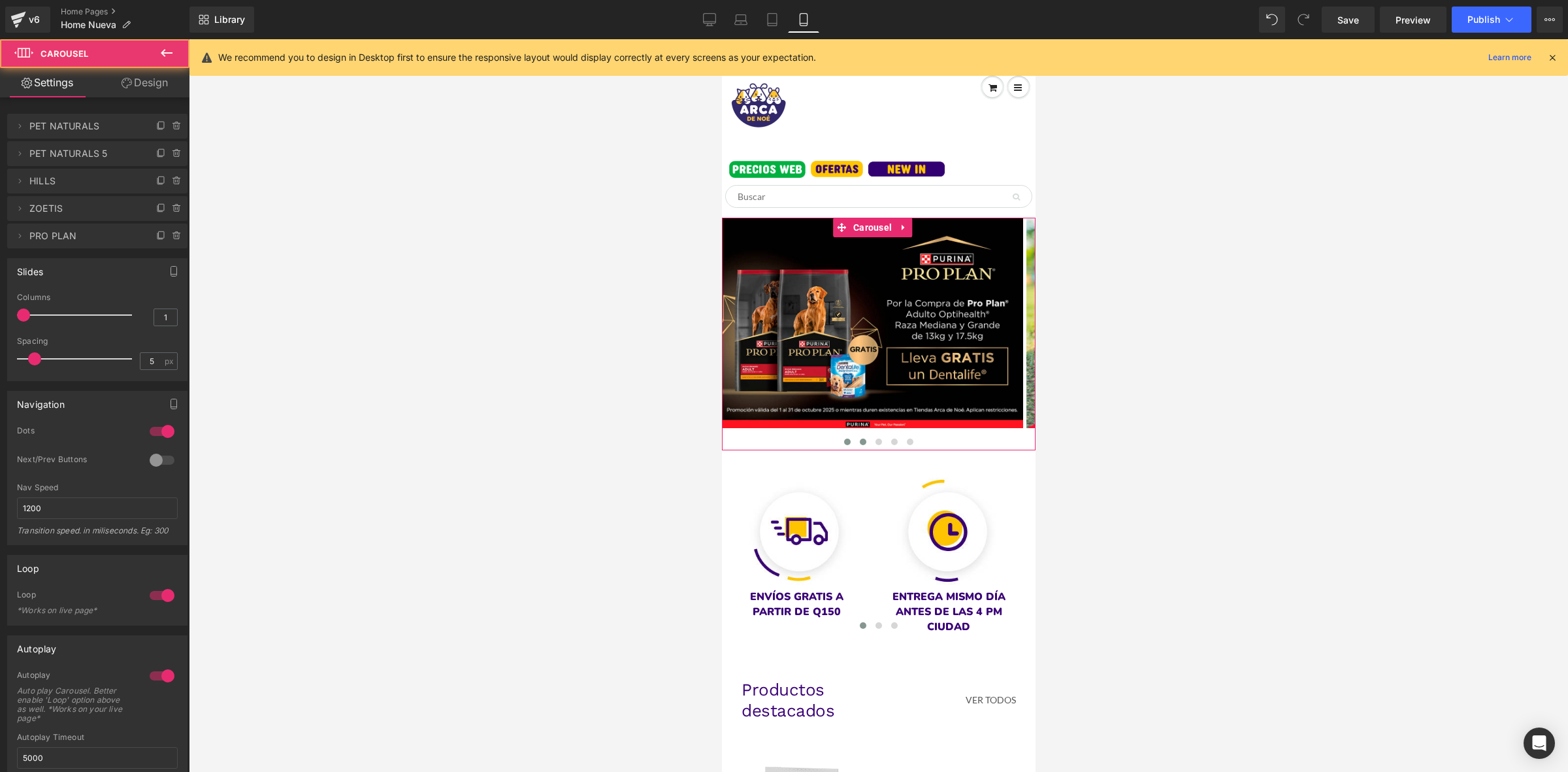
click at [843, 441] on span at bounding box center [846, 441] width 6 height 6
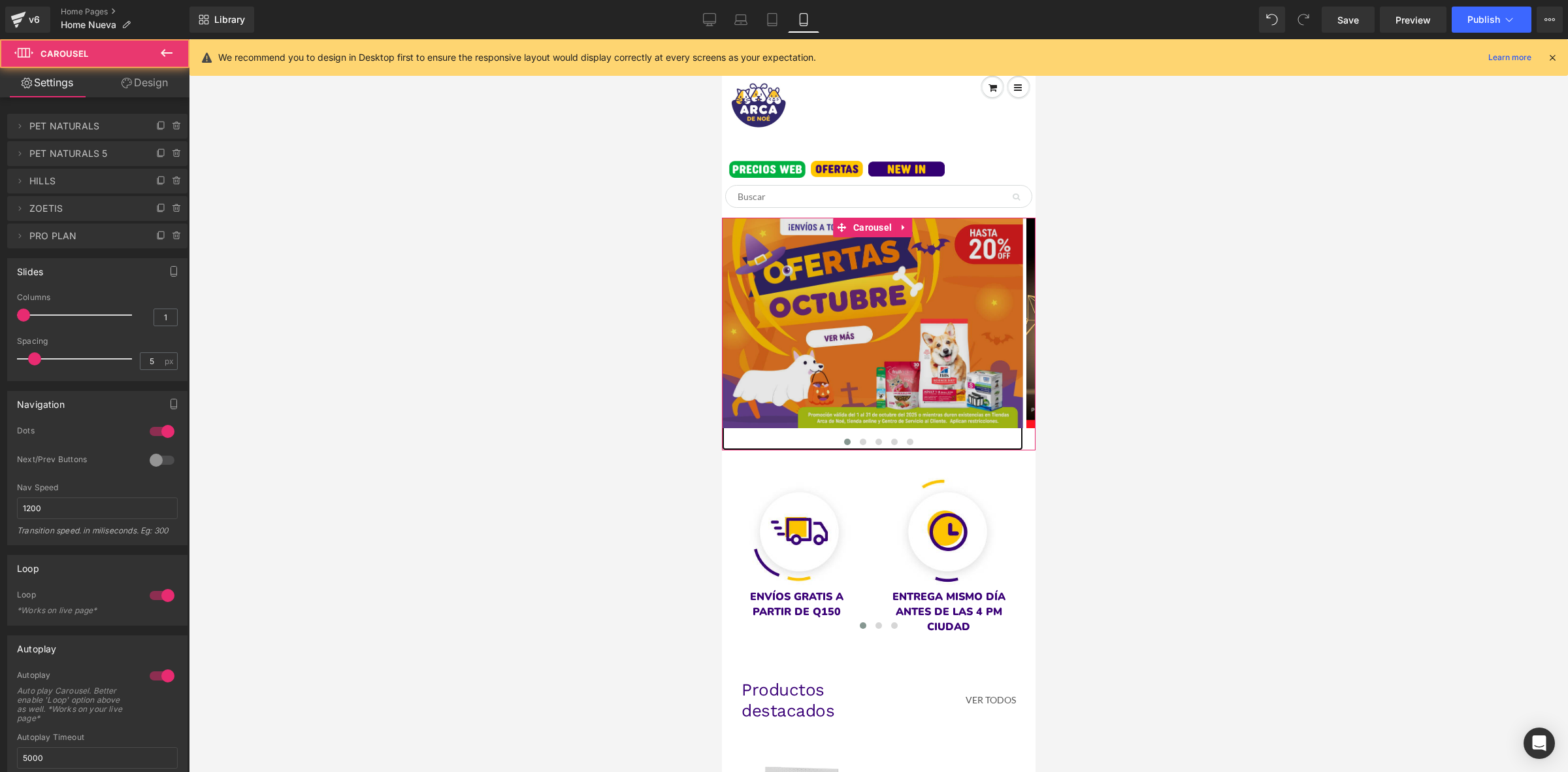
click at [840, 299] on img at bounding box center [871, 334] width 301 height 233
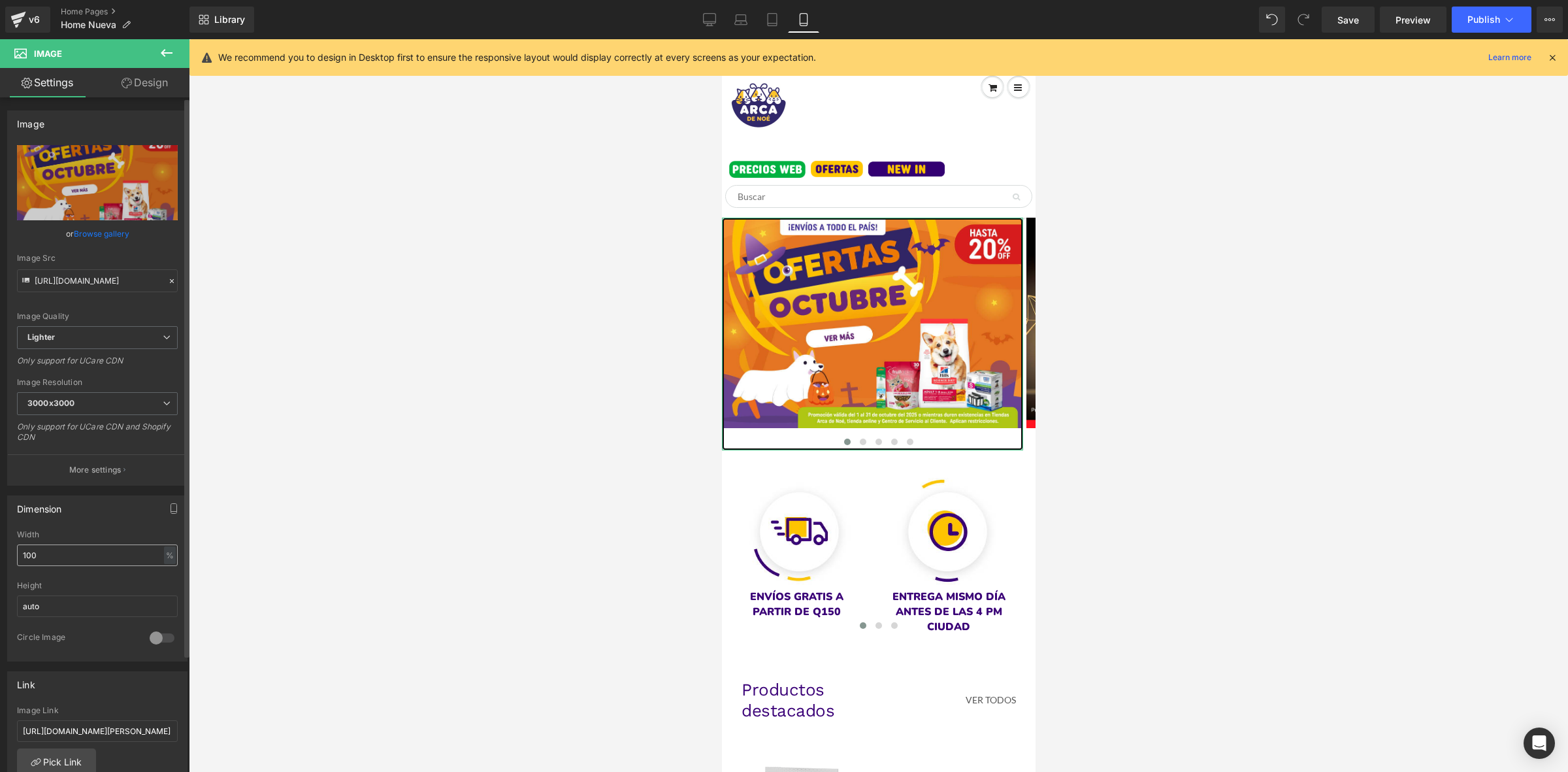
scroll to position [164, 0]
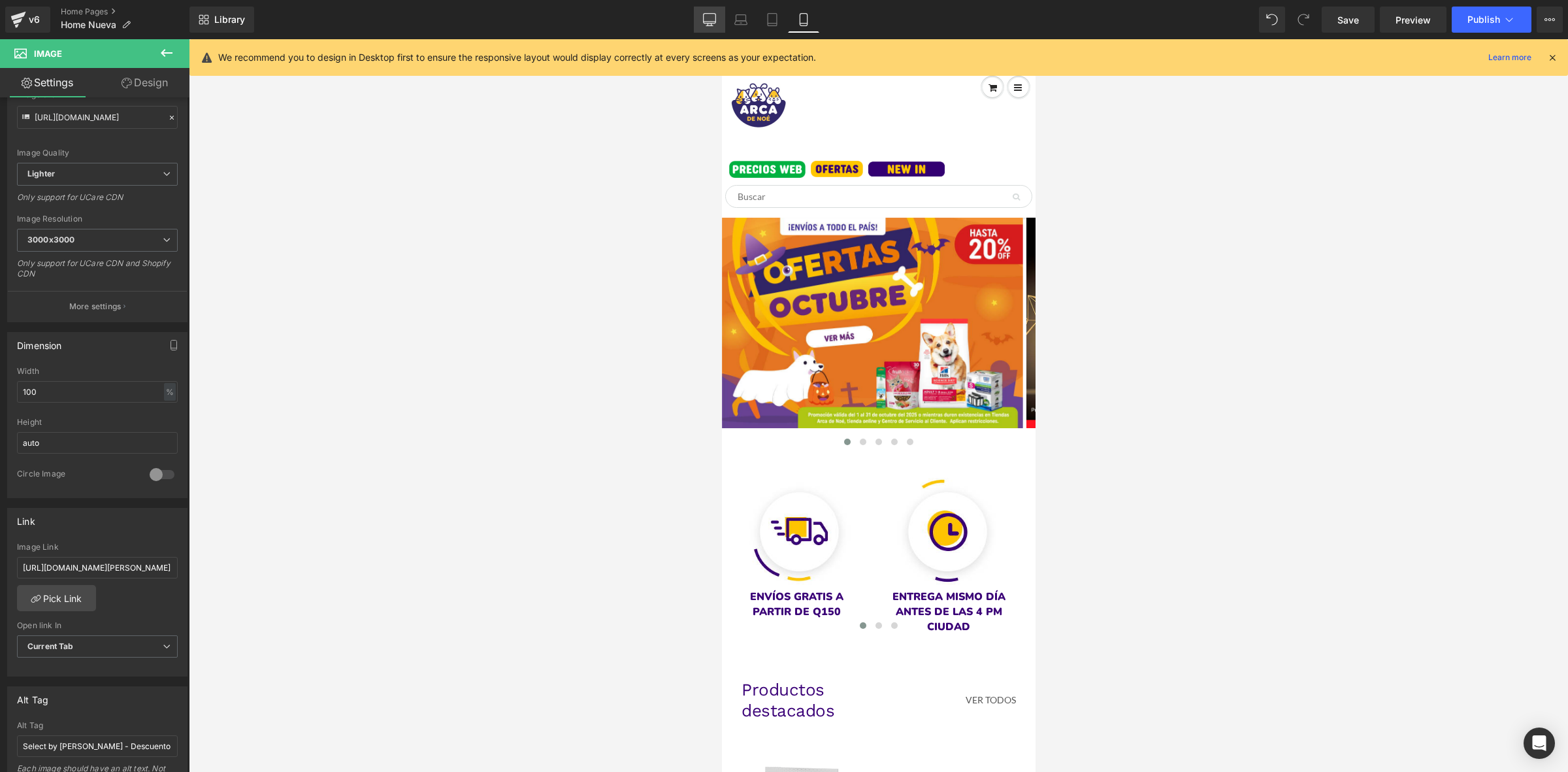
click at [697, 13] on link "Desktop" at bounding box center [709, 19] width 31 height 26
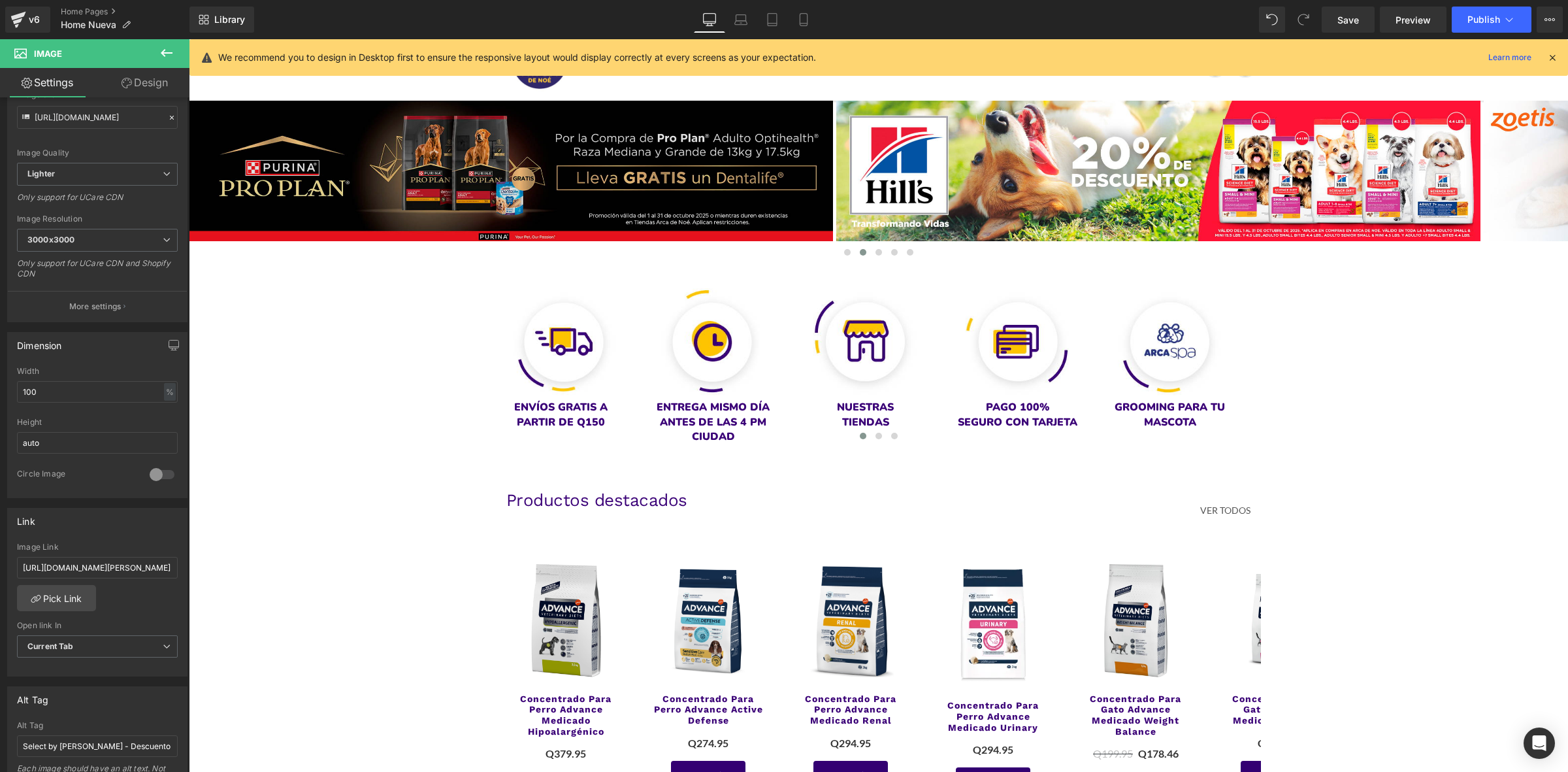
scroll to position [0, 0]
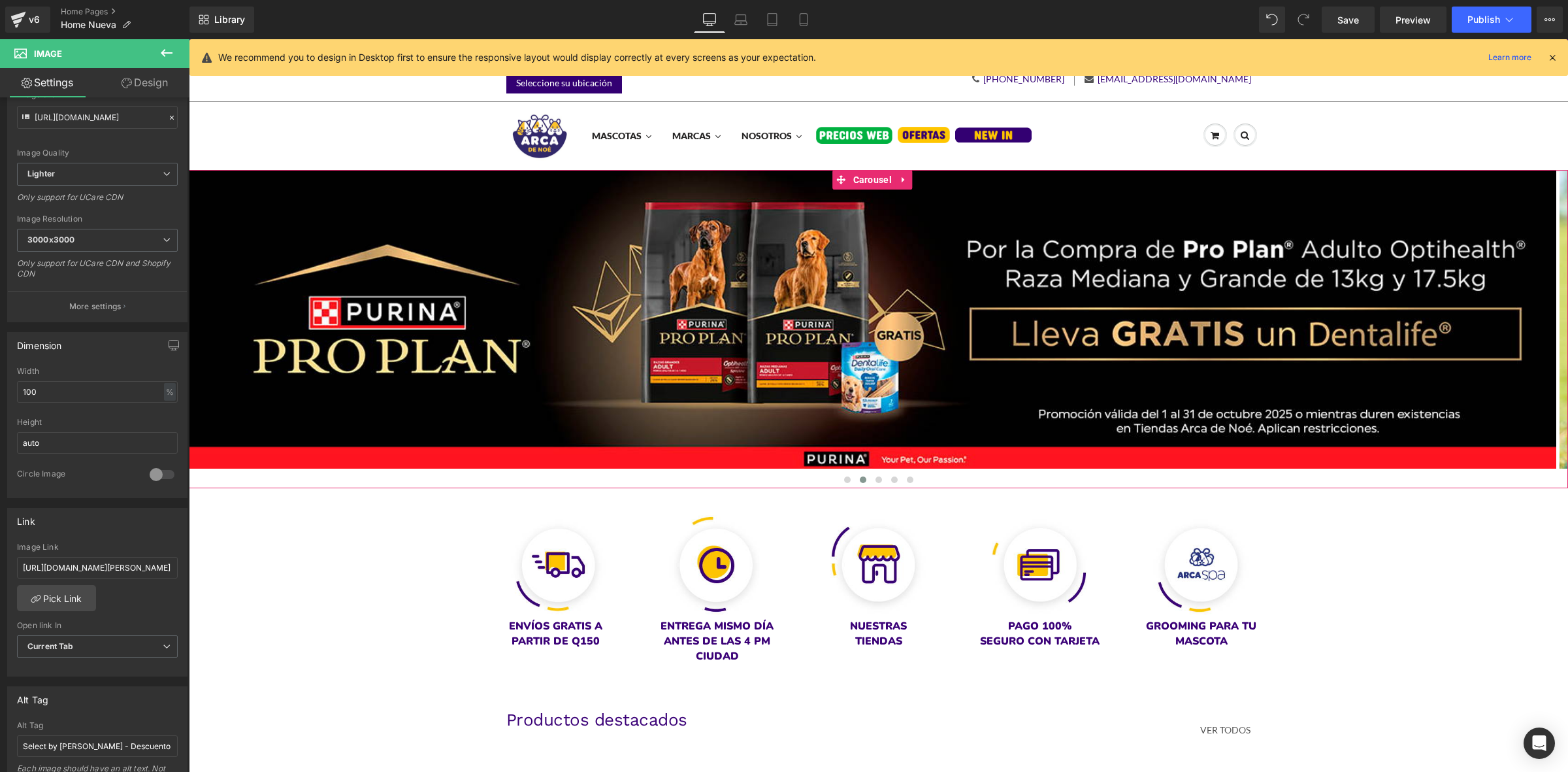
drag, startPoint x: 841, startPoint y: 477, endPoint x: 850, endPoint y: 473, distance: 9.8
click at [844, 477] on span at bounding box center [847, 480] width 6 height 6
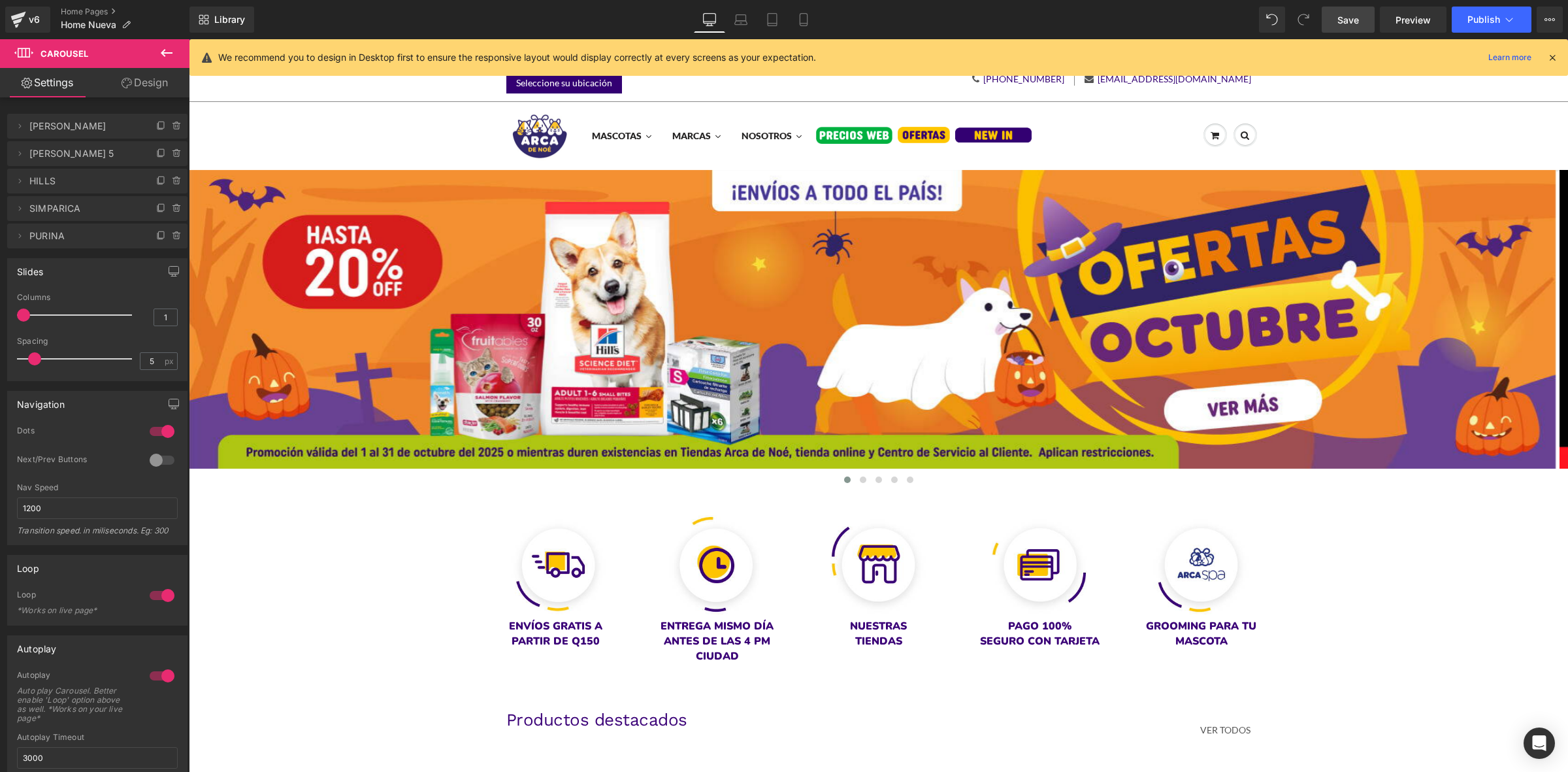
click at [1341, 17] on span "Save" at bounding box center [1347, 19] width 22 height 14
click at [1481, 17] on span "Publish" at bounding box center [1483, 19] width 33 height 10
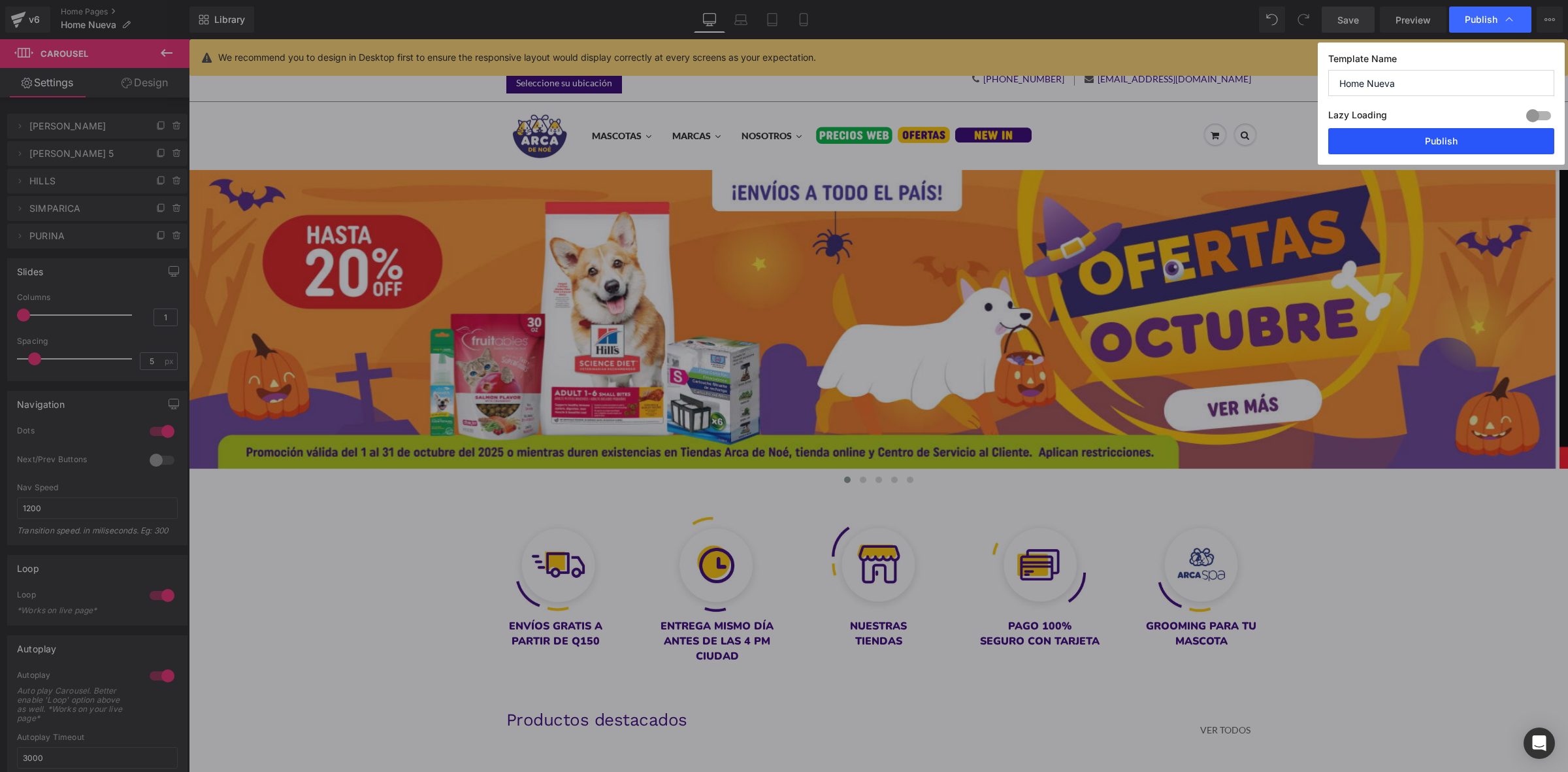
click at [1473, 144] on button "Publish" at bounding box center [1441, 141] width 226 height 26
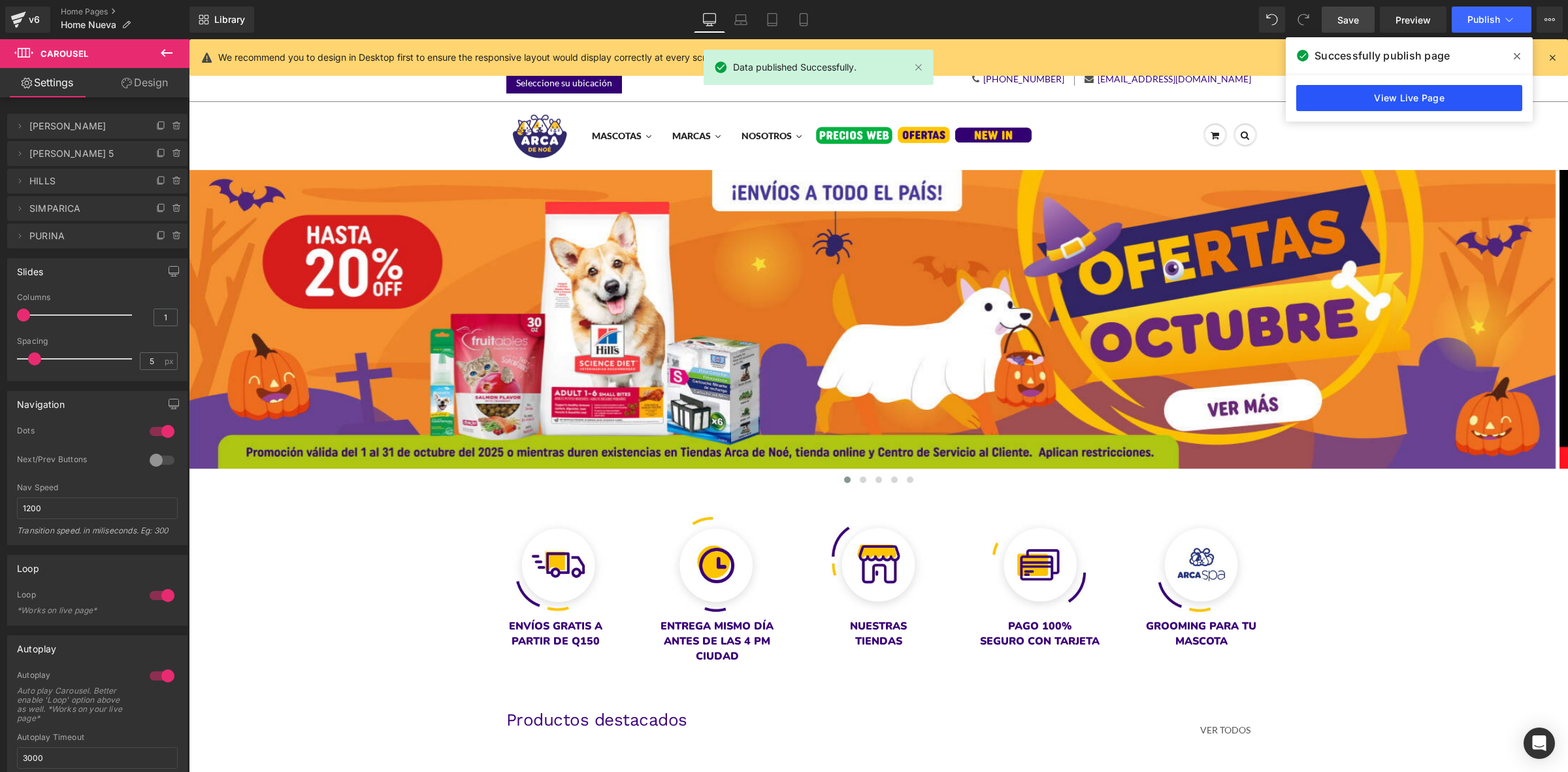
click at [1416, 92] on link "View Live Page" at bounding box center [1409, 98] width 226 height 26
